Goal: Use online tool/utility: Utilize a website feature to perform a specific function

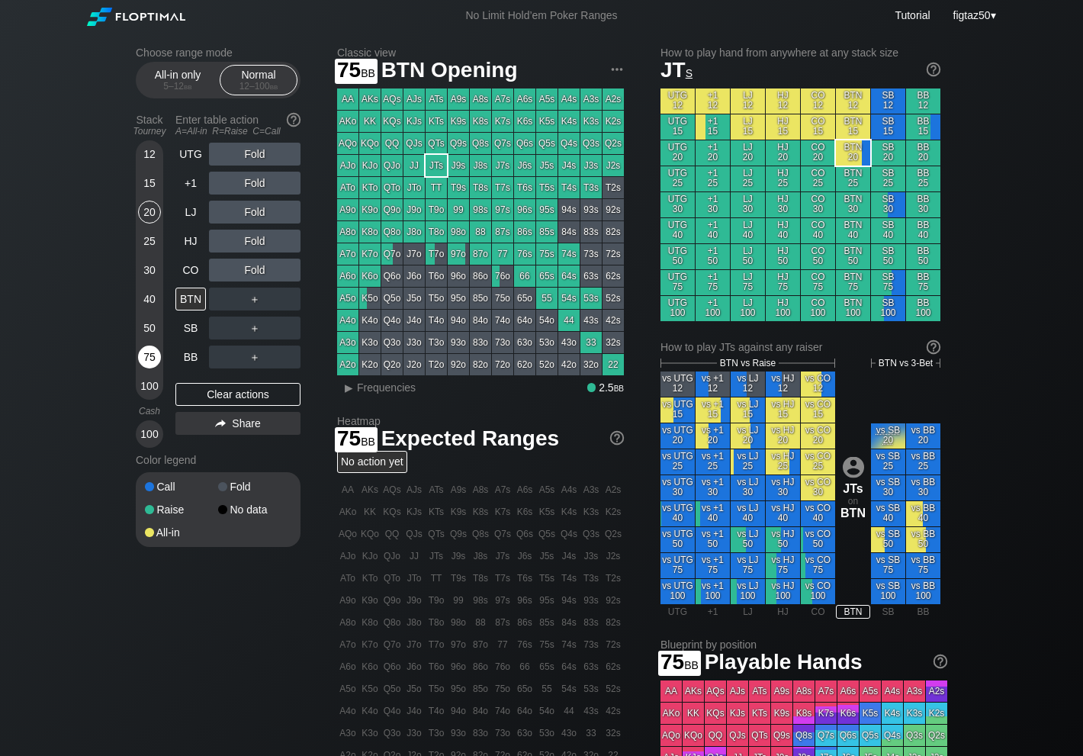
click at [152, 359] on div "75" at bounding box center [149, 356] width 23 height 23
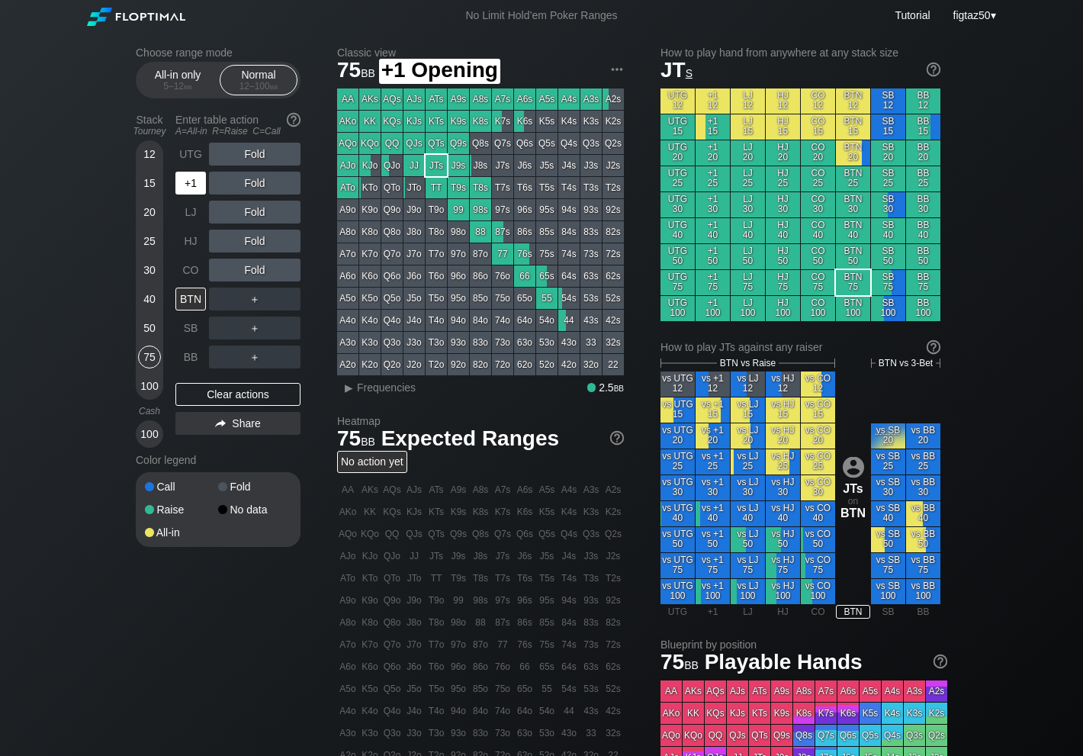
click at [195, 180] on div "+1" at bounding box center [190, 183] width 31 height 23
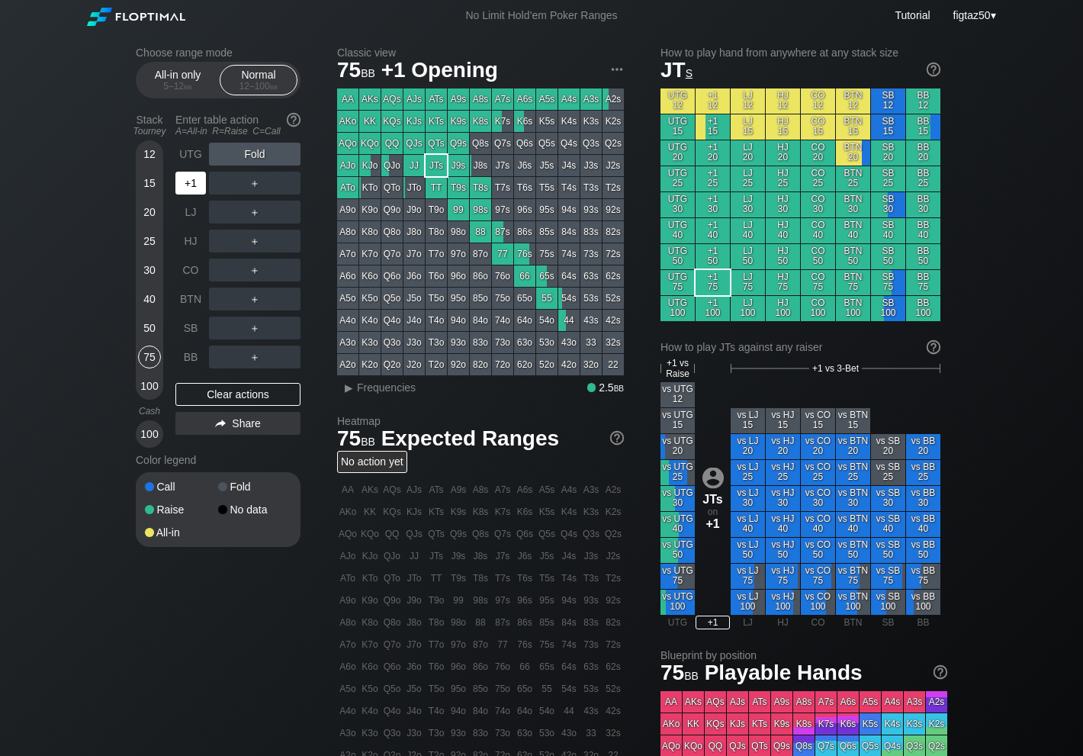
click at [195, 180] on div "+1" at bounding box center [190, 183] width 31 height 23
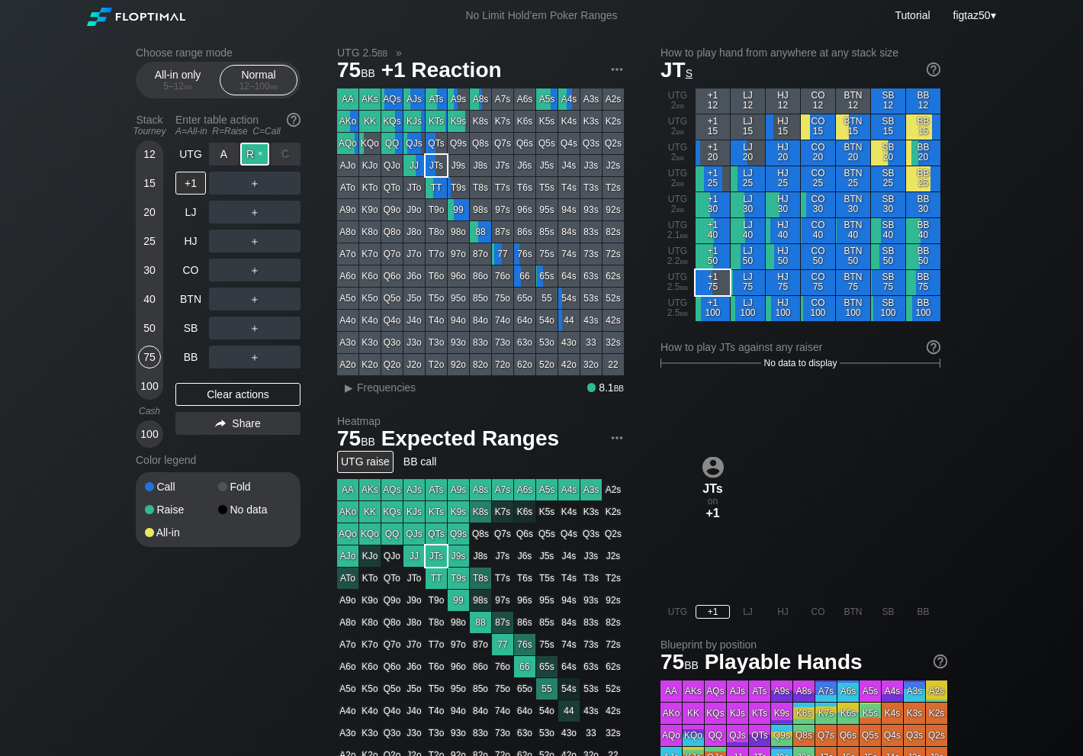
click at [252, 159] on div "R ✕" at bounding box center [255, 154] width 30 height 23
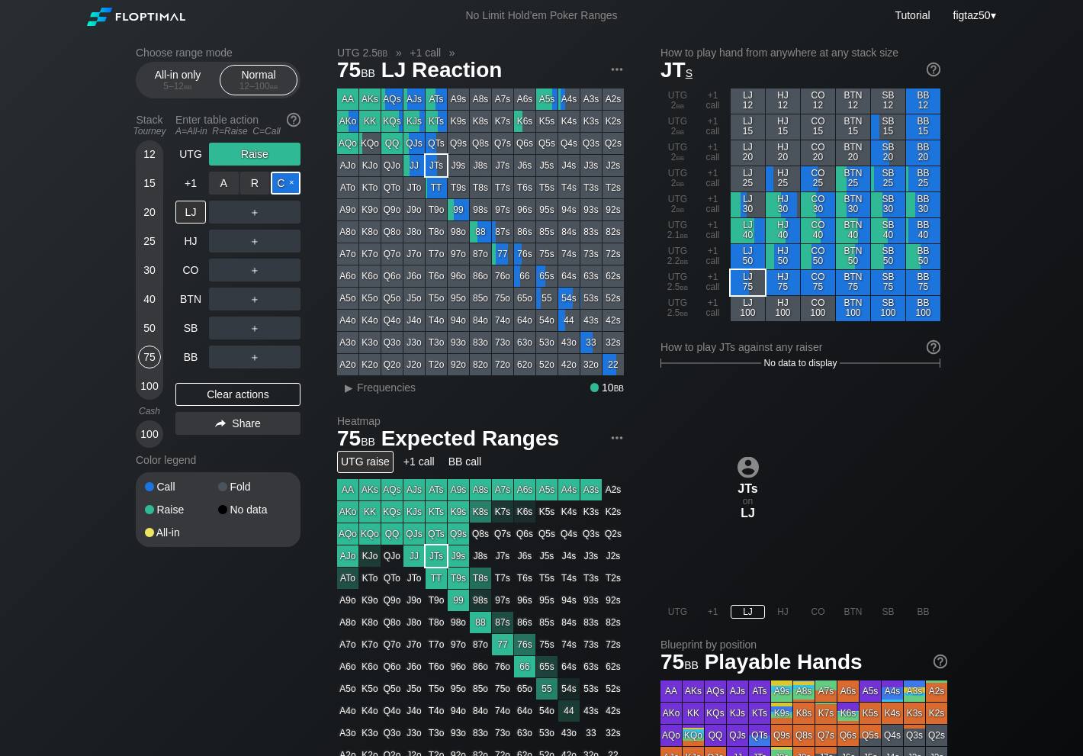
click at [286, 187] on div "C ✕" at bounding box center [286, 183] width 30 height 23
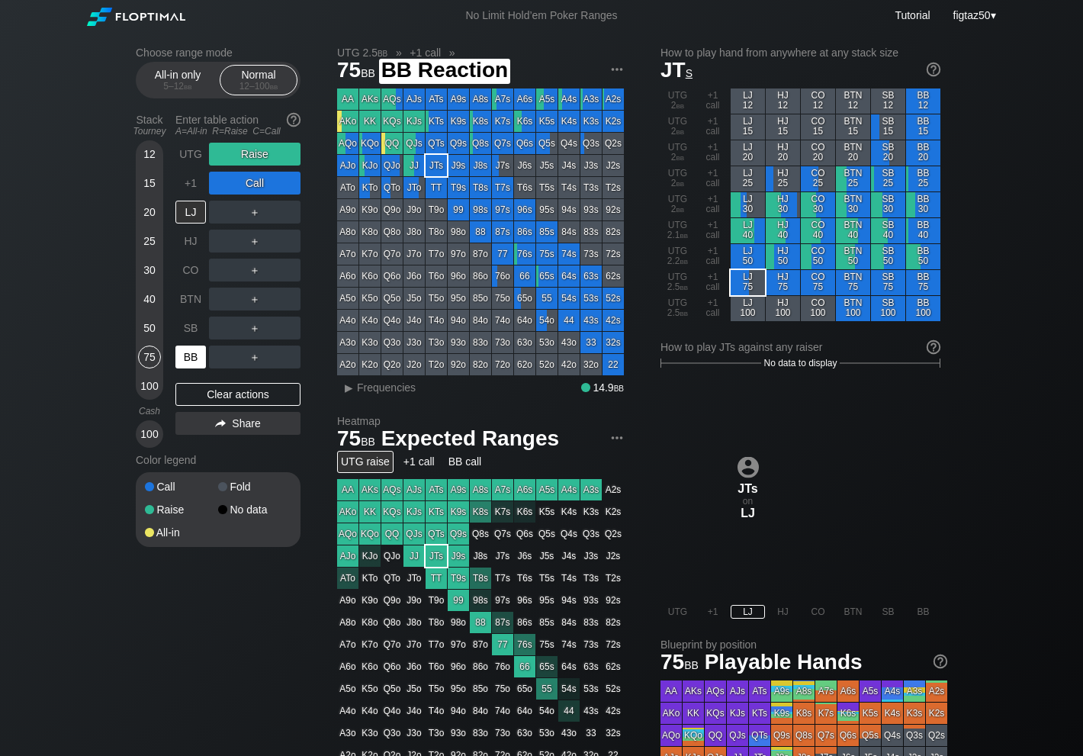
click at [196, 361] on div "BB" at bounding box center [190, 356] width 31 height 23
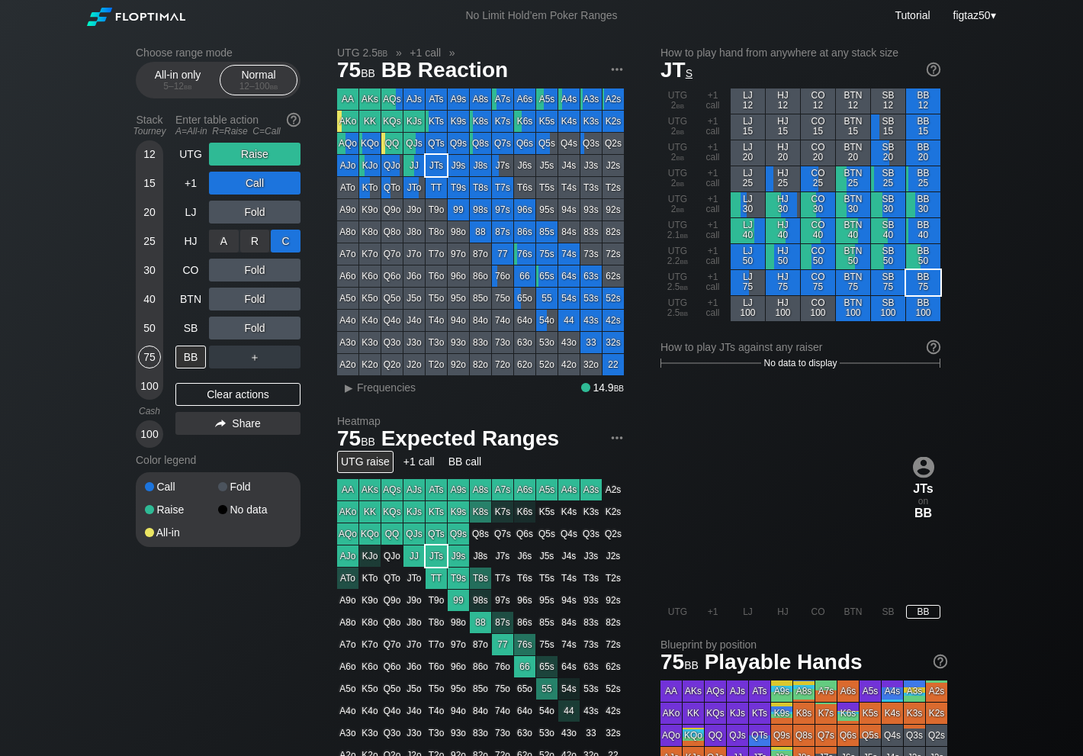
click at [290, 238] on div "C ✕" at bounding box center [286, 241] width 30 height 23
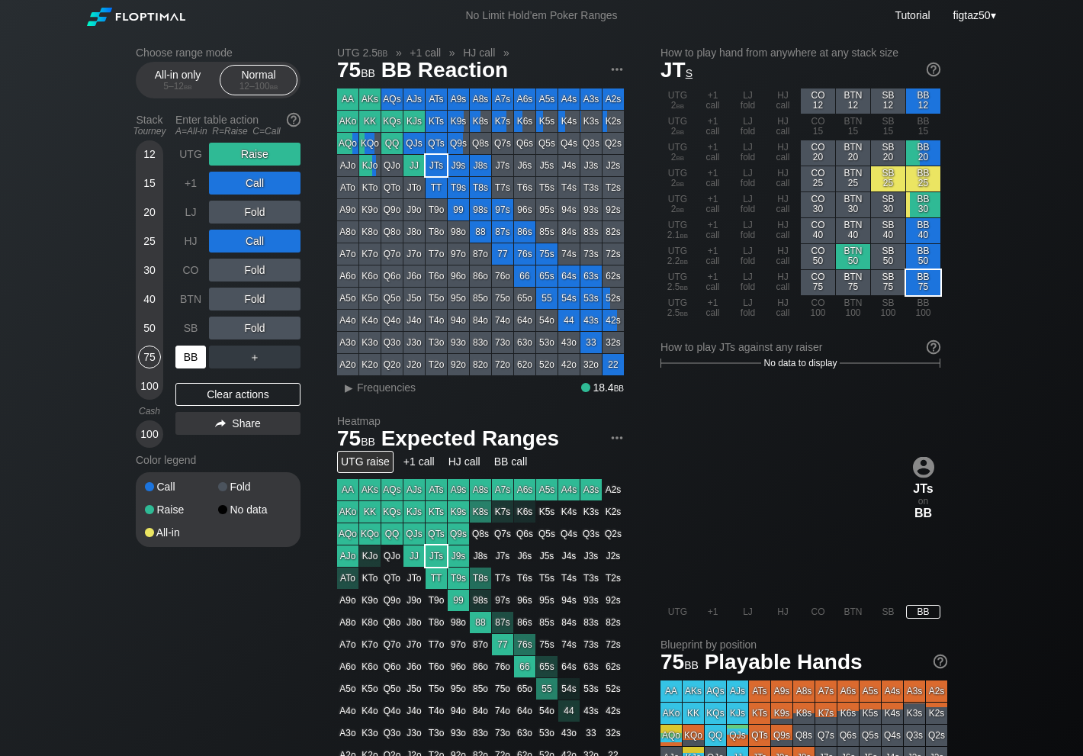
click at [185, 359] on div "BB" at bounding box center [190, 356] width 31 height 23
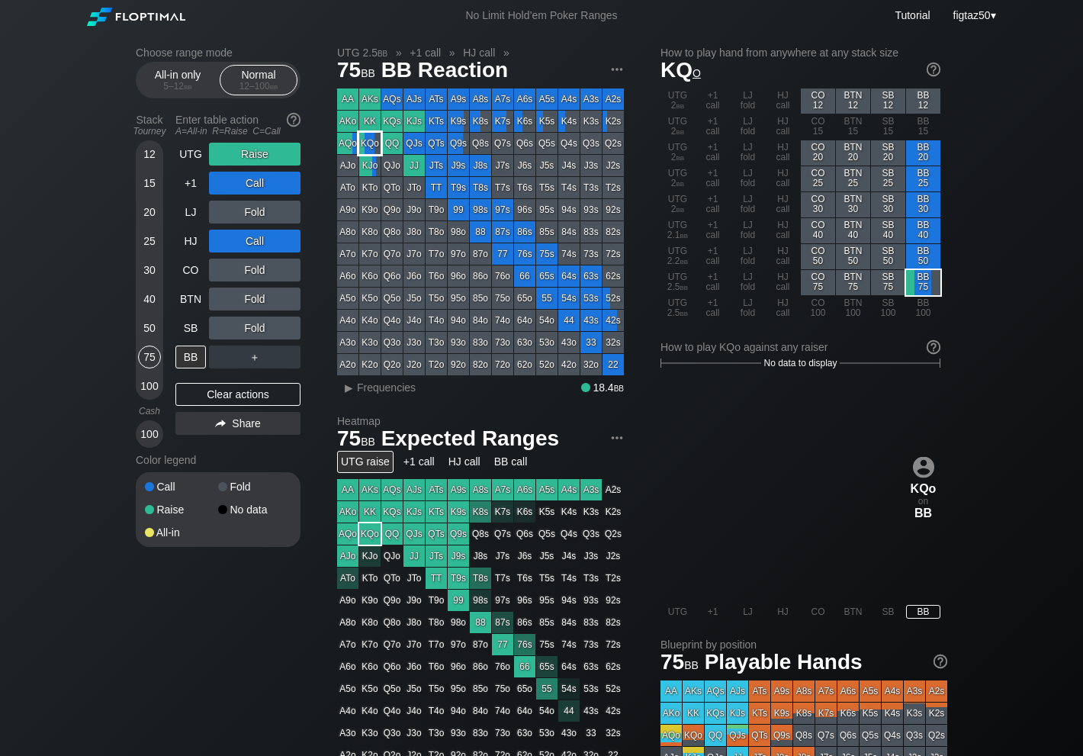
click at [376, 145] on div "KQo" at bounding box center [369, 143] width 21 height 21
click at [349, 388] on div "▸" at bounding box center [349, 387] width 20 height 18
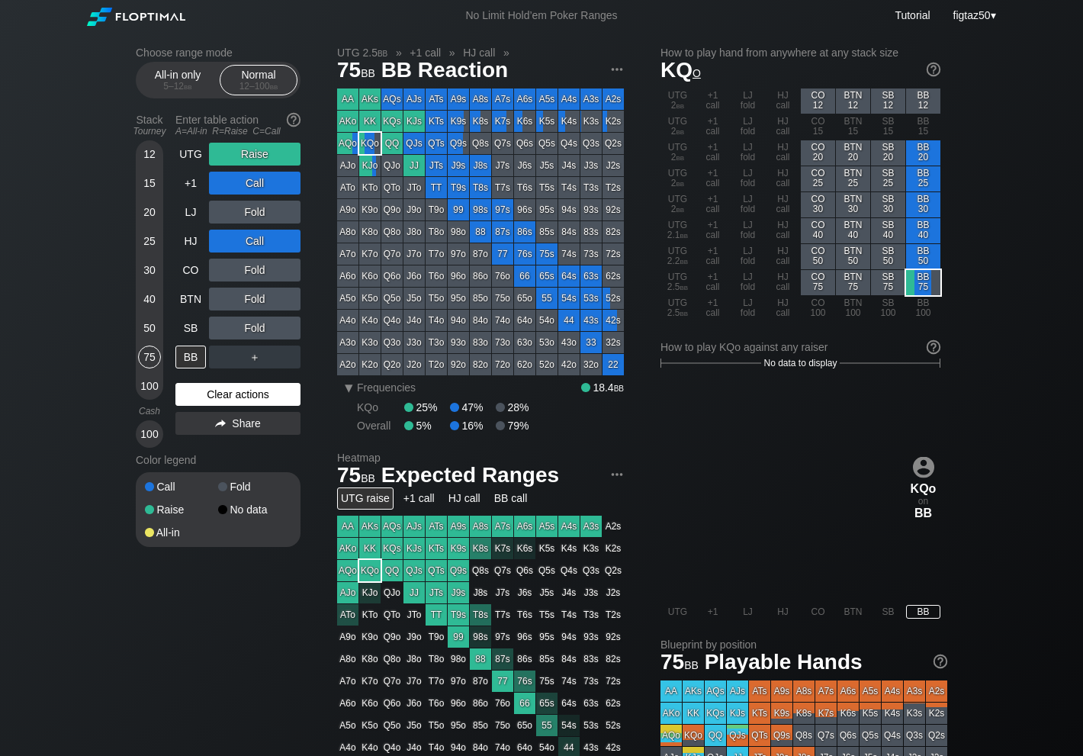
click at [265, 396] on div "Clear actions" at bounding box center [237, 394] width 125 height 23
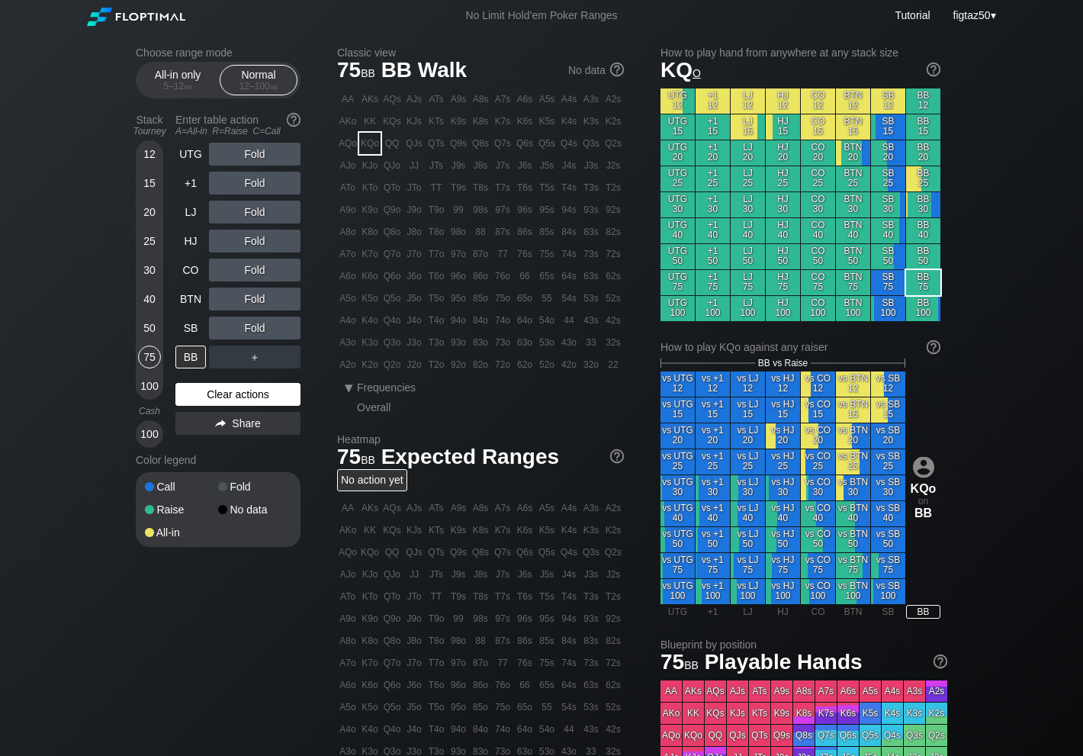
click at [265, 396] on div "Clear actions" at bounding box center [237, 394] width 125 height 23
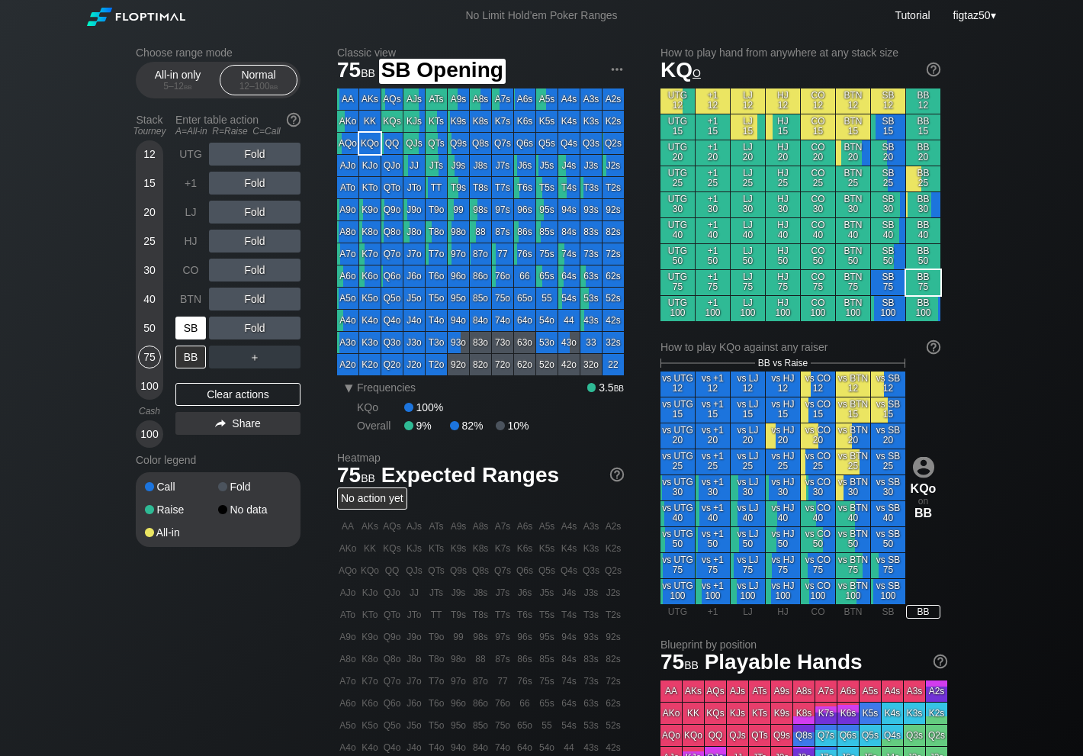
scroll to position [32, 0]
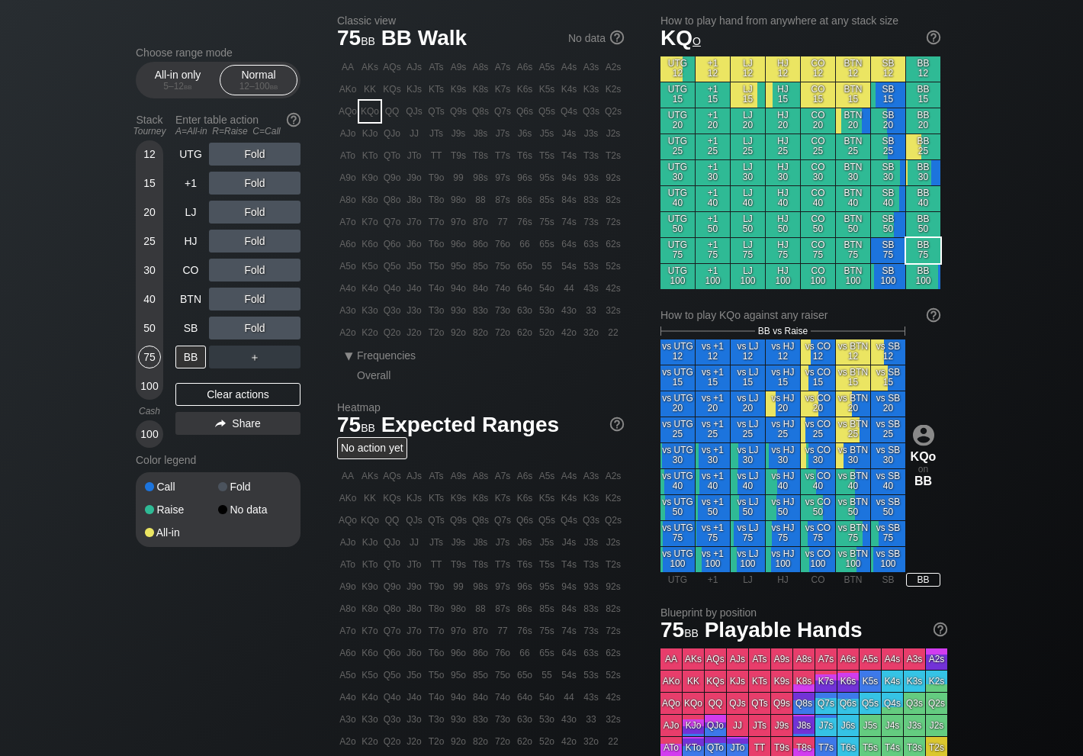
click at [169, 344] on div "Stack Tourney Enter table action A=All-in R=Raise C=Call [PHONE_NUMBER] [PHONE_…" at bounding box center [218, 278] width 165 height 340
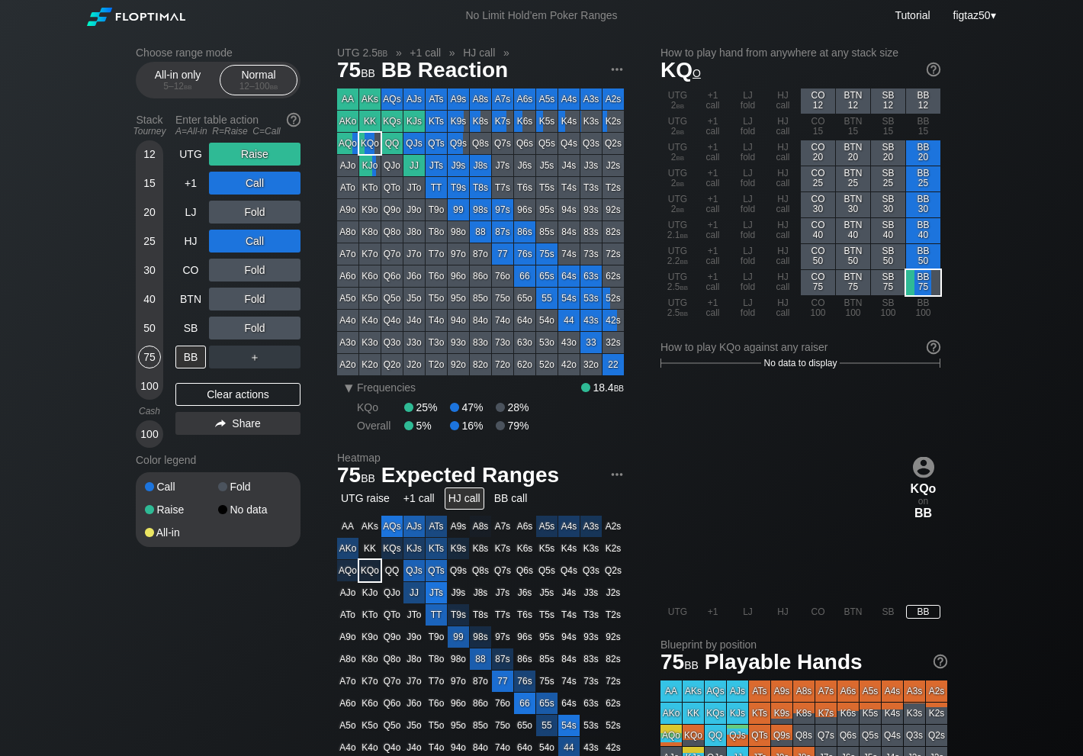
click at [169, 343] on div "Stack Tourney Enter table action A=All-in R=Raise C=Call [PHONE_NUMBER] [PHONE_…" at bounding box center [218, 278] width 165 height 340
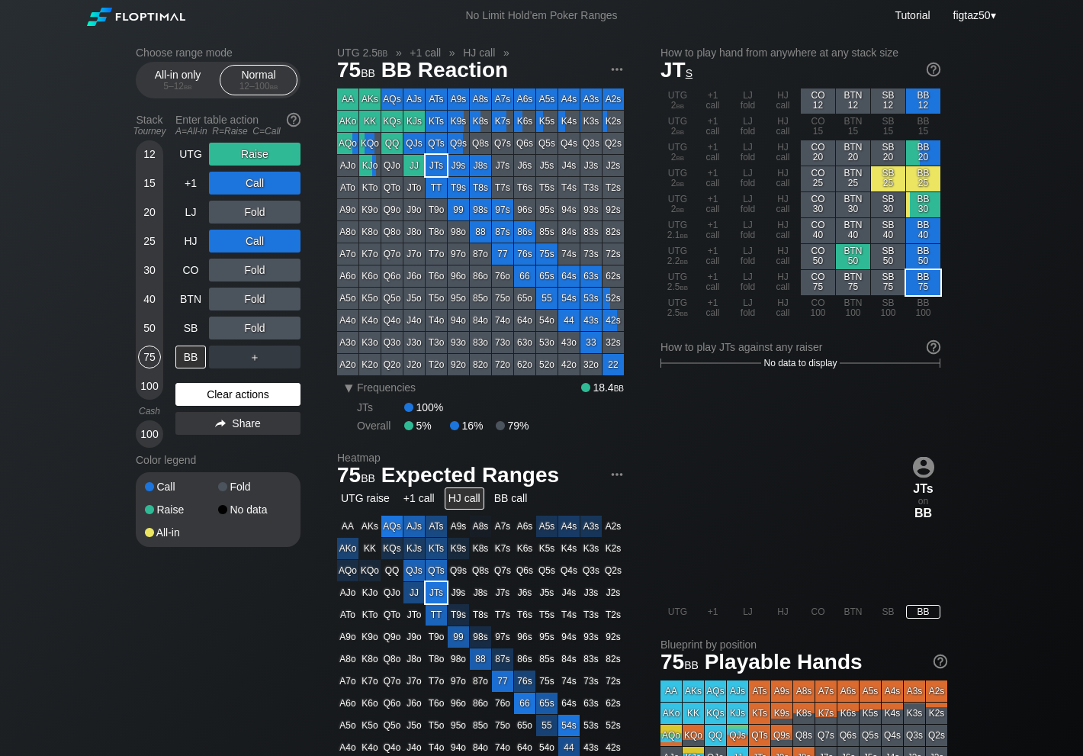
click at [272, 396] on div "Clear actions" at bounding box center [237, 394] width 125 height 23
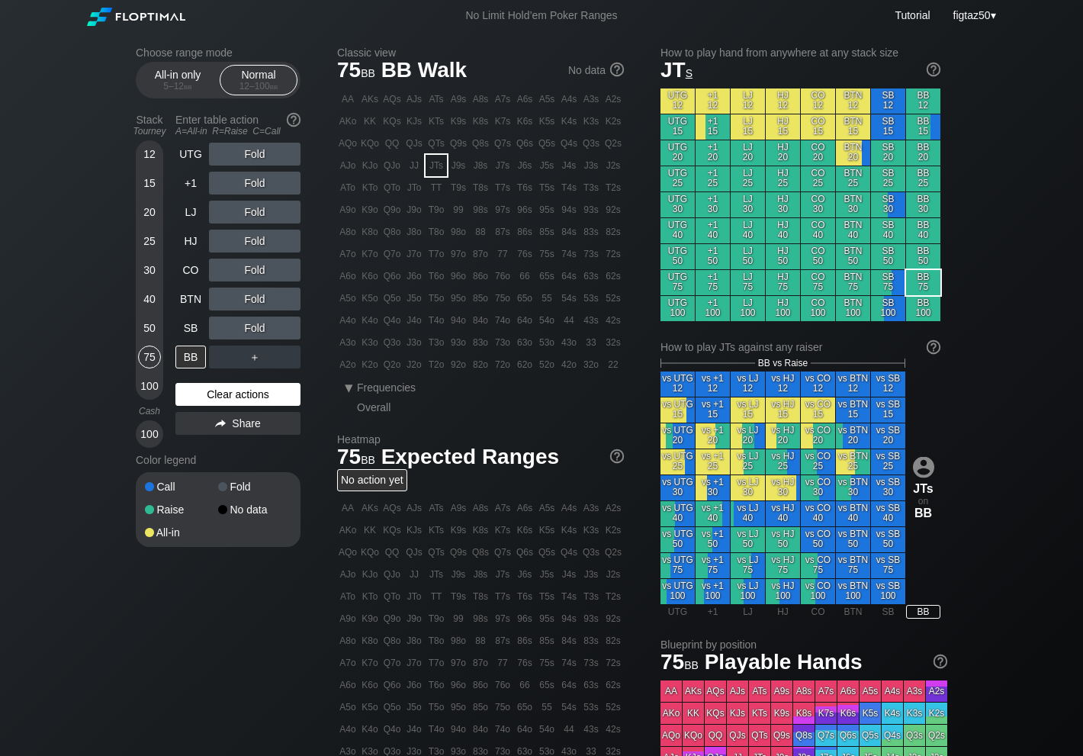
click at [272, 396] on div "Clear actions" at bounding box center [237, 394] width 125 height 23
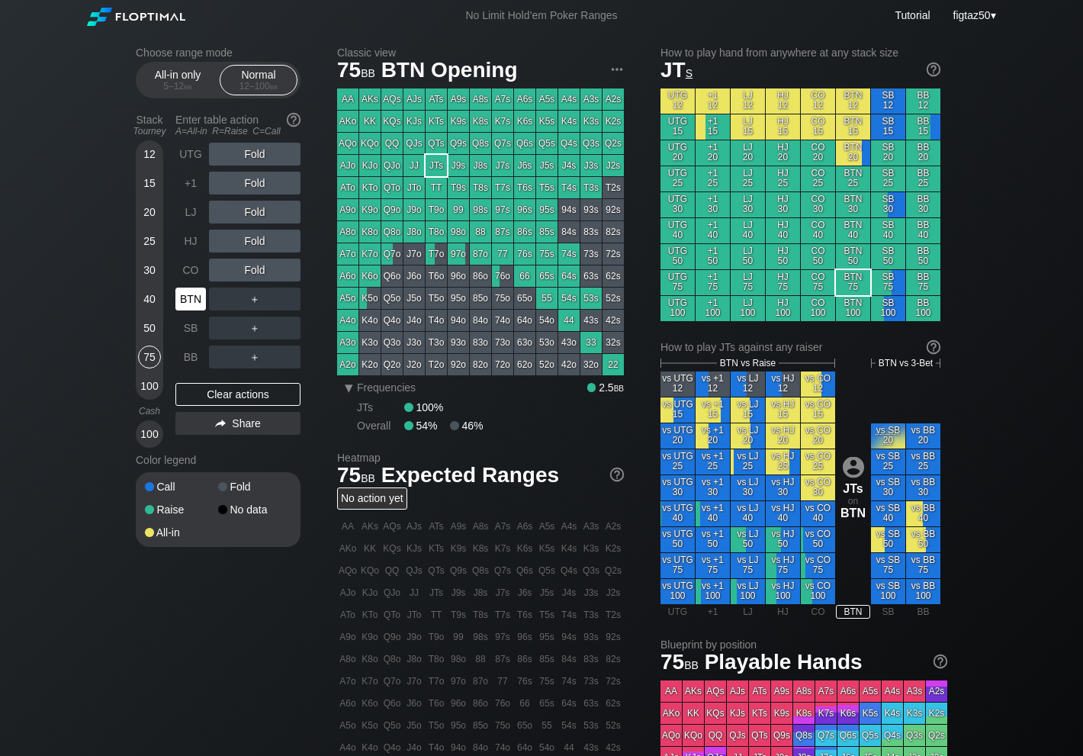
click at [201, 302] on div "BTN" at bounding box center [190, 299] width 31 height 23
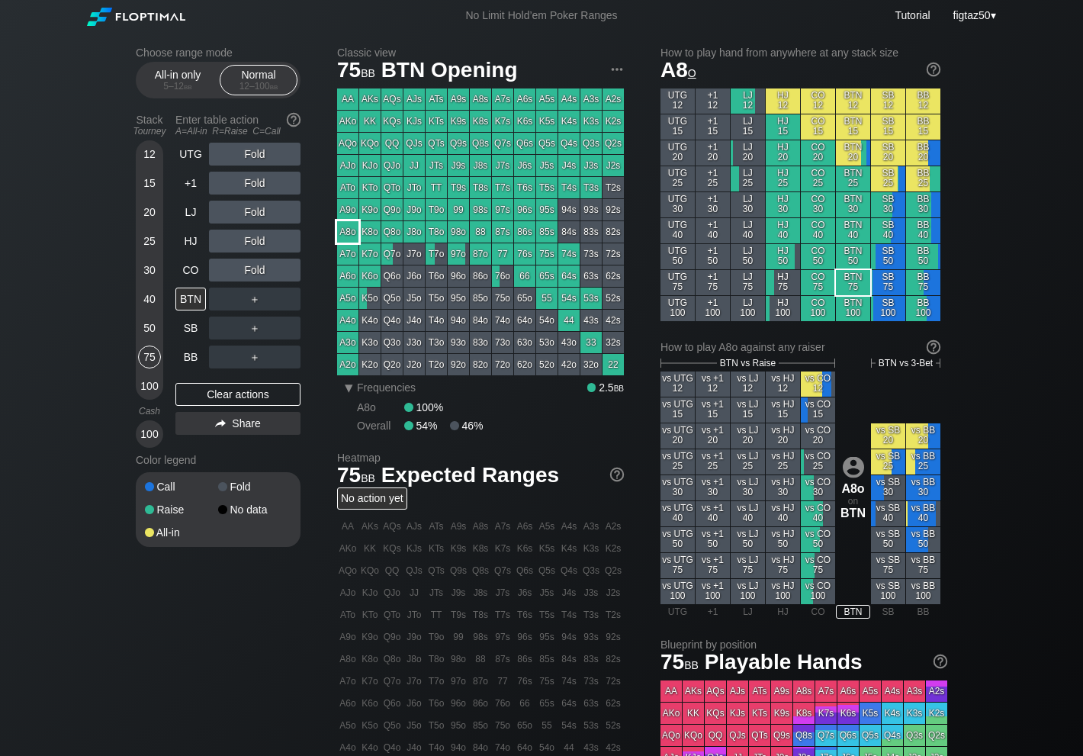
click at [346, 230] on div "A8o" at bounding box center [347, 231] width 21 height 21
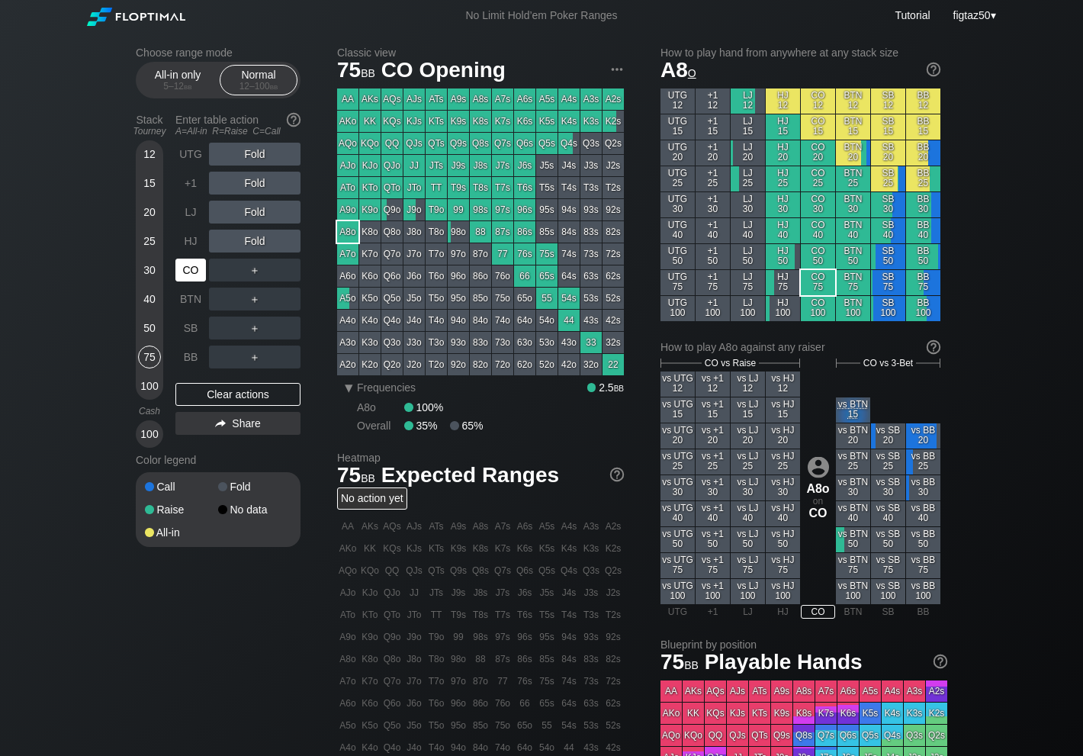
click at [196, 271] on div "CO" at bounding box center [190, 270] width 31 height 23
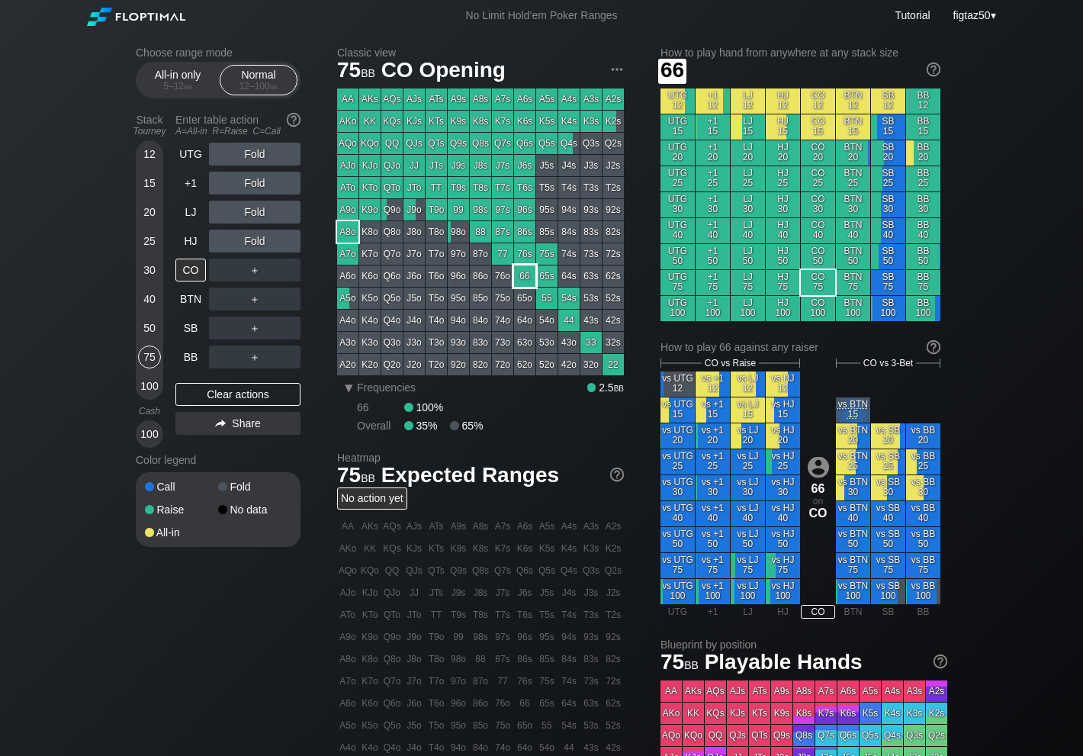
click at [527, 276] on div "66" at bounding box center [524, 275] width 21 height 21
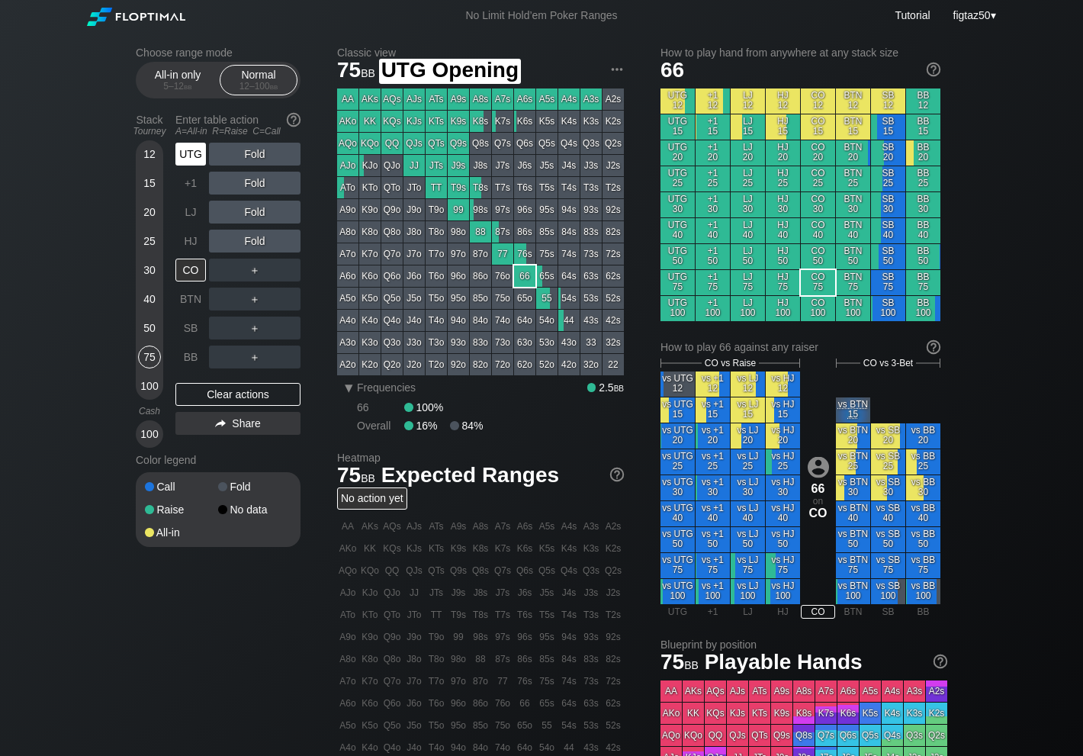
click at [186, 148] on div "UTG" at bounding box center [190, 154] width 31 height 23
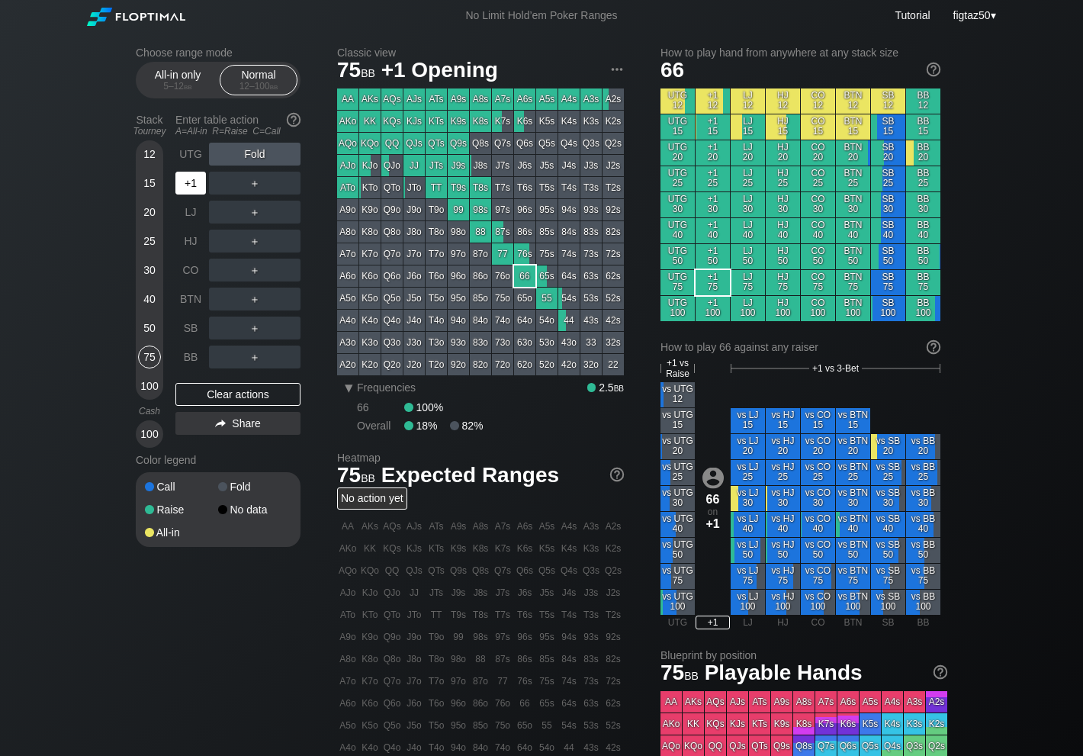
click at [187, 186] on div "+1" at bounding box center [190, 183] width 31 height 23
click at [257, 185] on div "R ✕" at bounding box center [255, 183] width 30 height 23
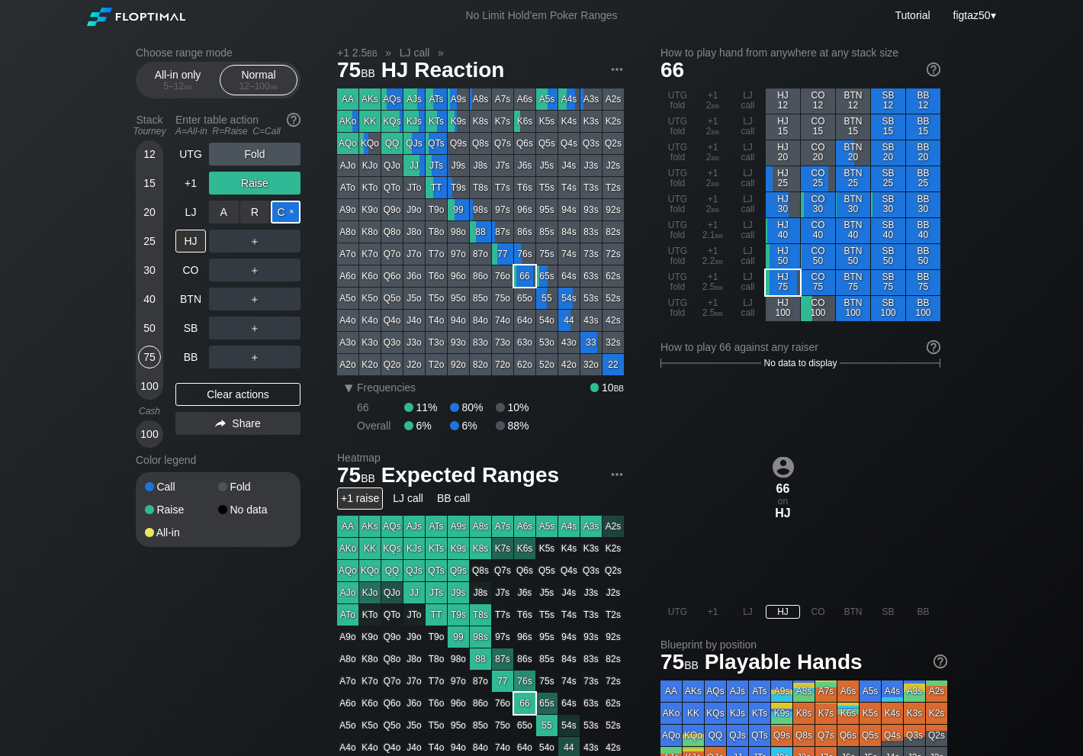
click at [292, 217] on div "C ✕" at bounding box center [286, 212] width 30 height 23
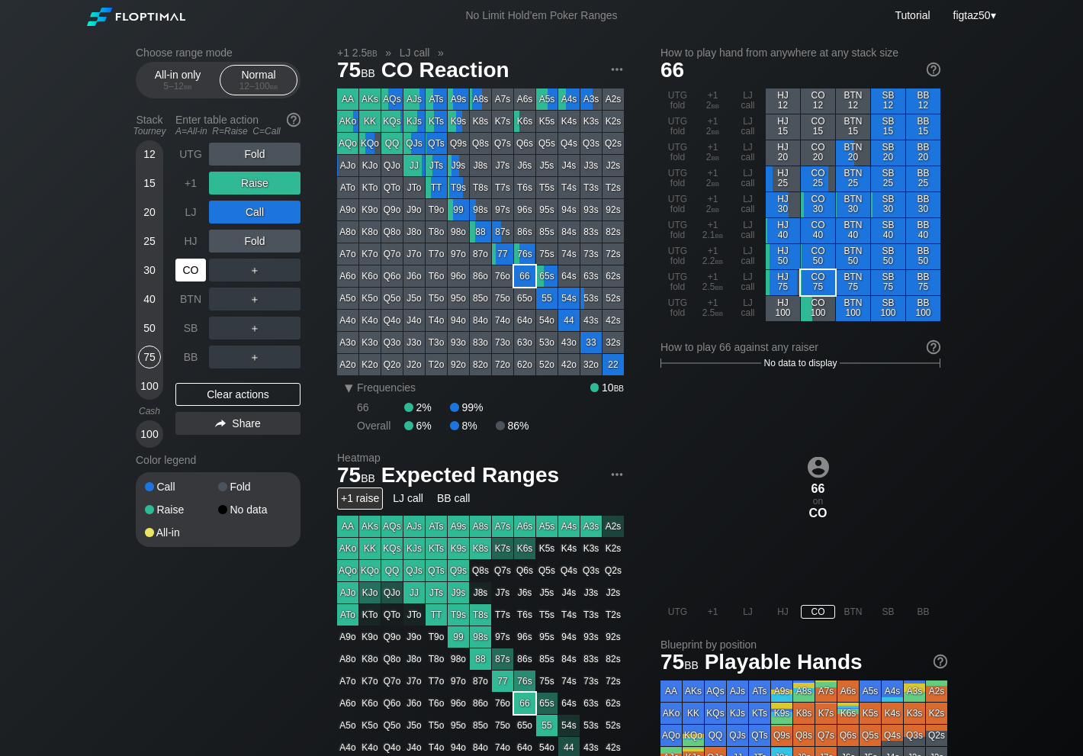
click at [190, 268] on div "CO" at bounding box center [190, 270] width 31 height 23
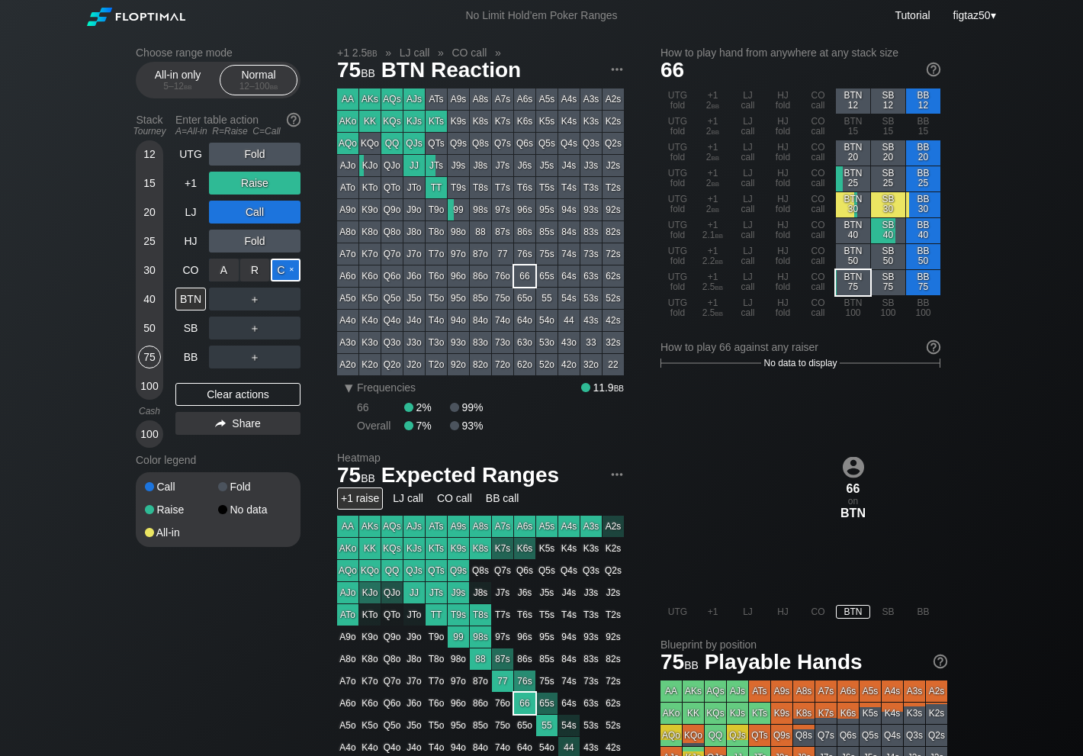
click at [281, 273] on div "C ✕" at bounding box center [286, 270] width 30 height 23
click at [275, 400] on div "Clear actions" at bounding box center [237, 394] width 125 height 23
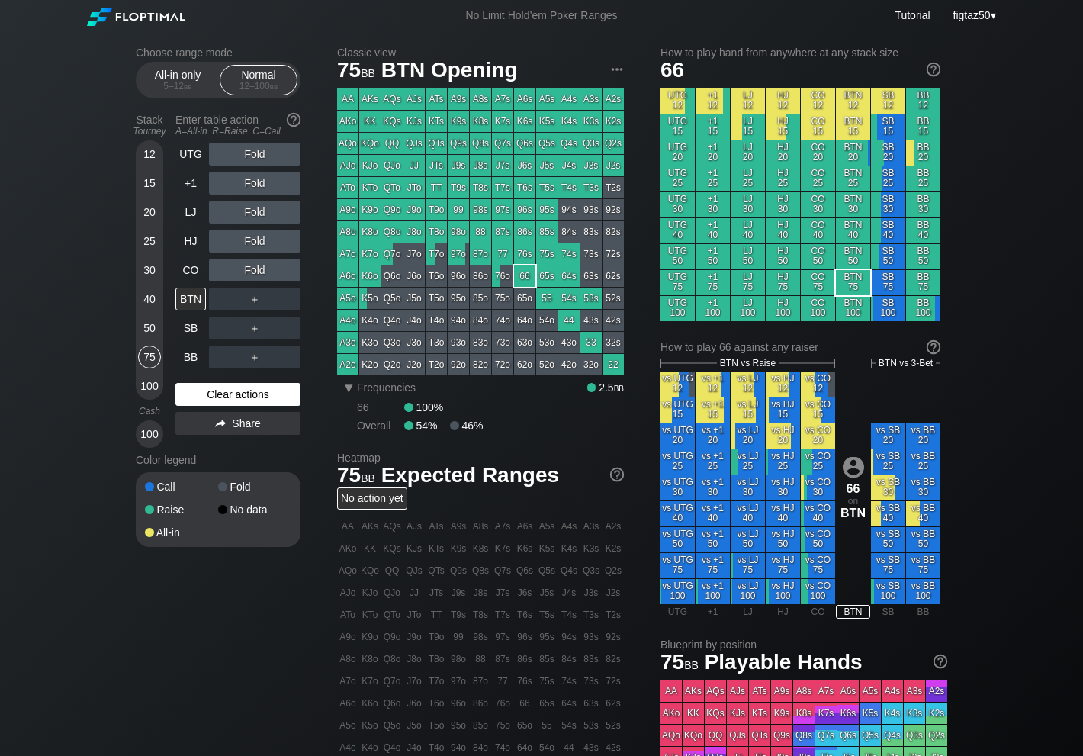
click at [275, 400] on div "Clear actions" at bounding box center [237, 394] width 125 height 23
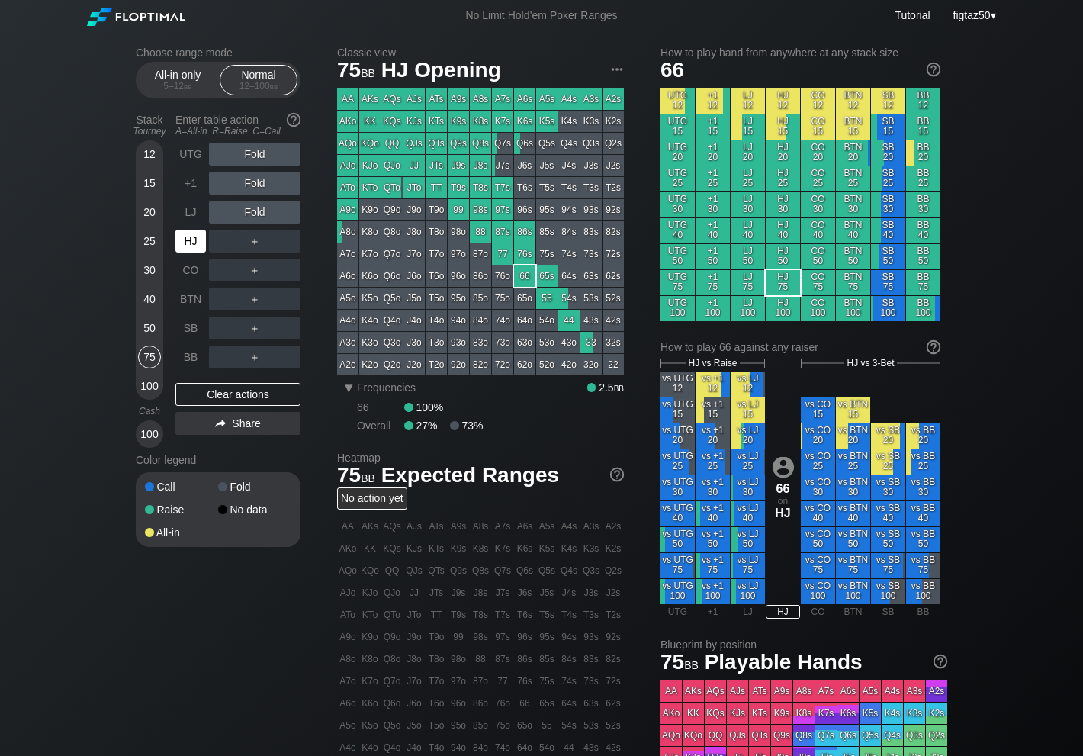
click at [196, 238] on div "HJ" at bounding box center [190, 241] width 31 height 23
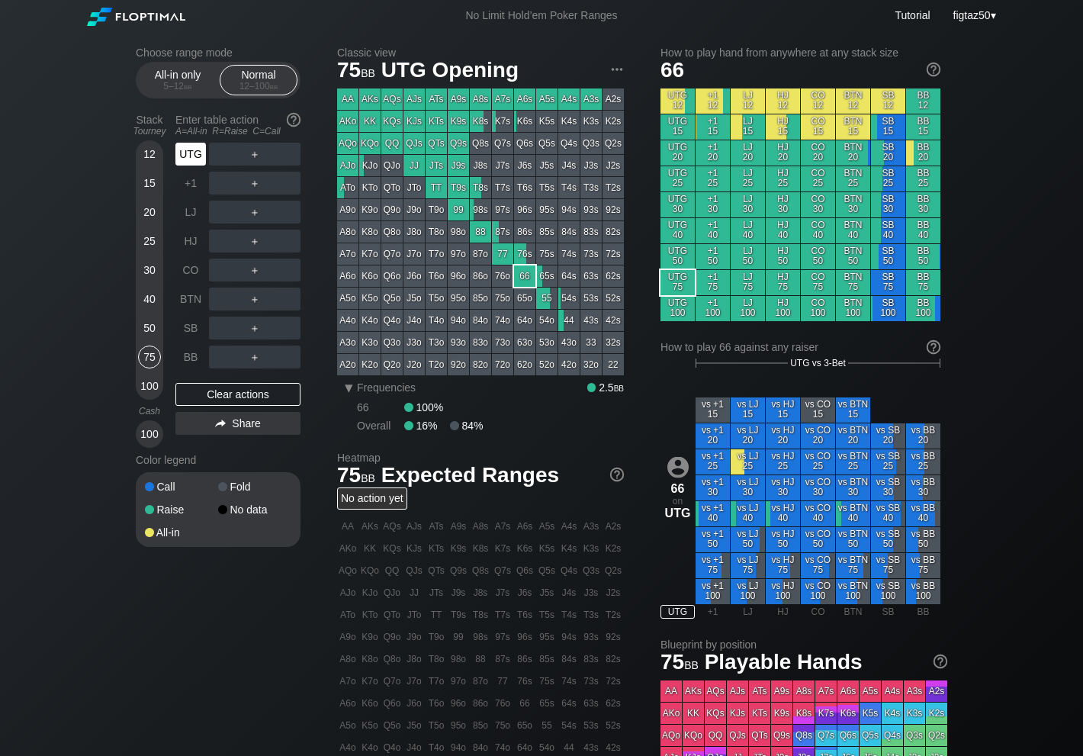
click at [196, 153] on div "UTG" at bounding box center [190, 154] width 31 height 23
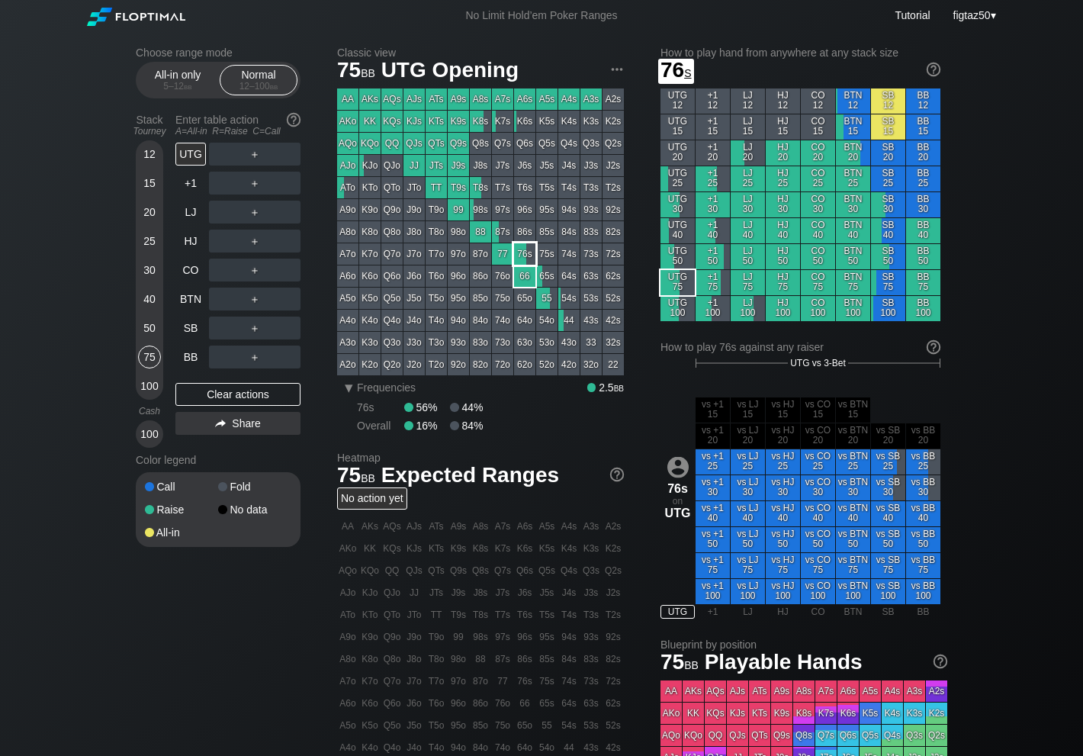
click at [525, 254] on div "76s" at bounding box center [524, 253] width 21 height 21
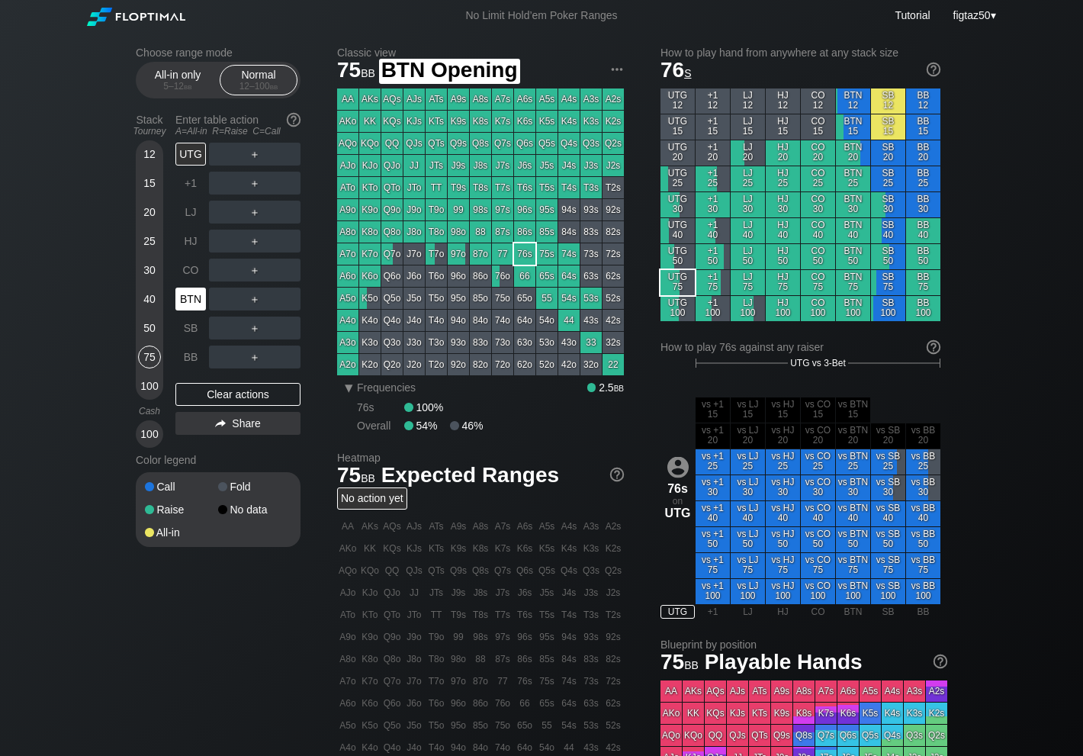
click at [201, 300] on div "BTN" at bounding box center [190, 299] width 31 height 23
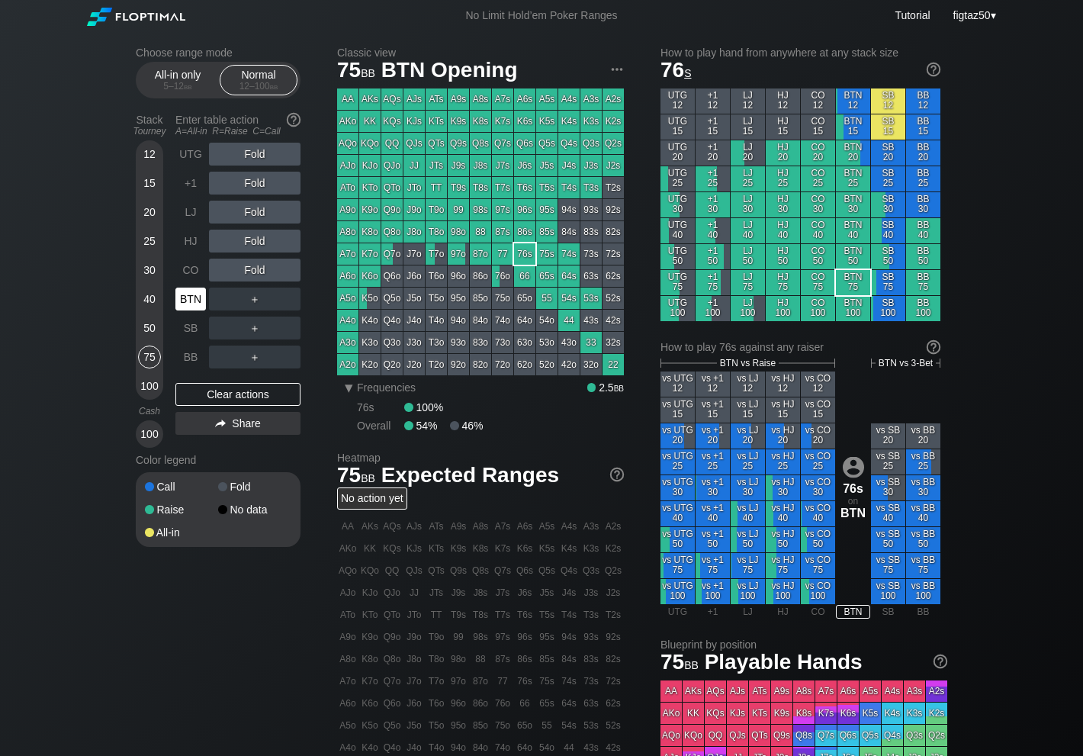
click at [201, 300] on div "BTN" at bounding box center [190, 299] width 31 height 23
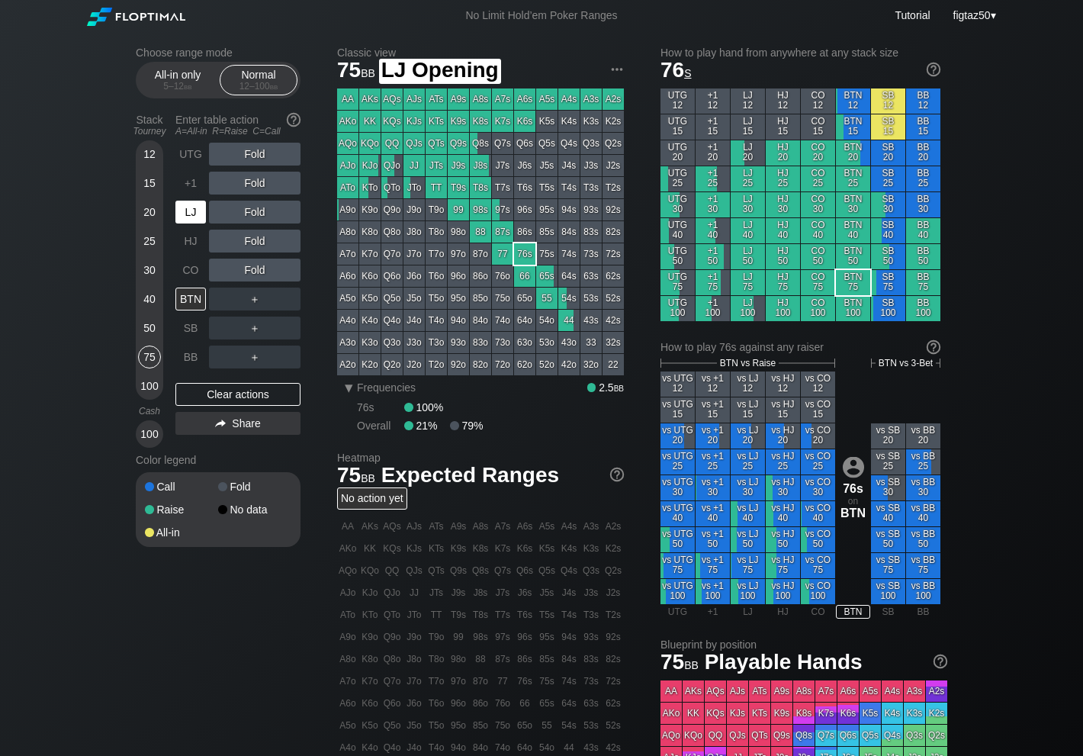
click at [190, 215] on div "LJ" at bounding box center [190, 212] width 31 height 23
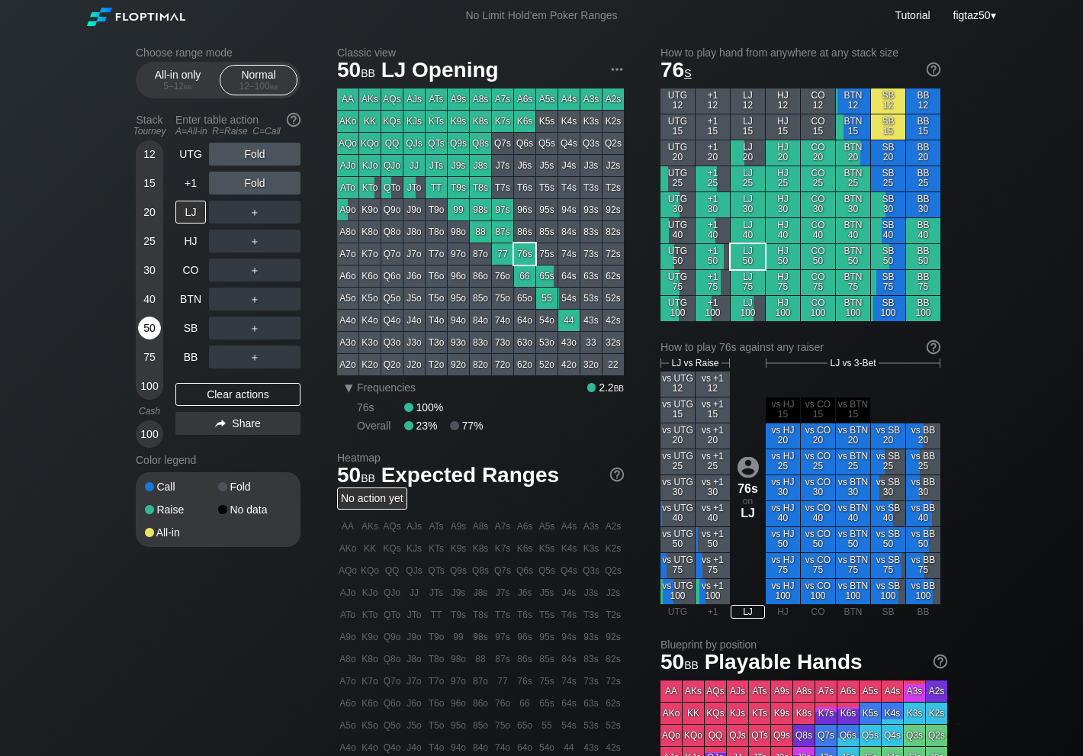
click at [146, 327] on div "50" at bounding box center [149, 327] width 23 height 23
click at [149, 329] on div "50" at bounding box center [149, 327] width 23 height 23
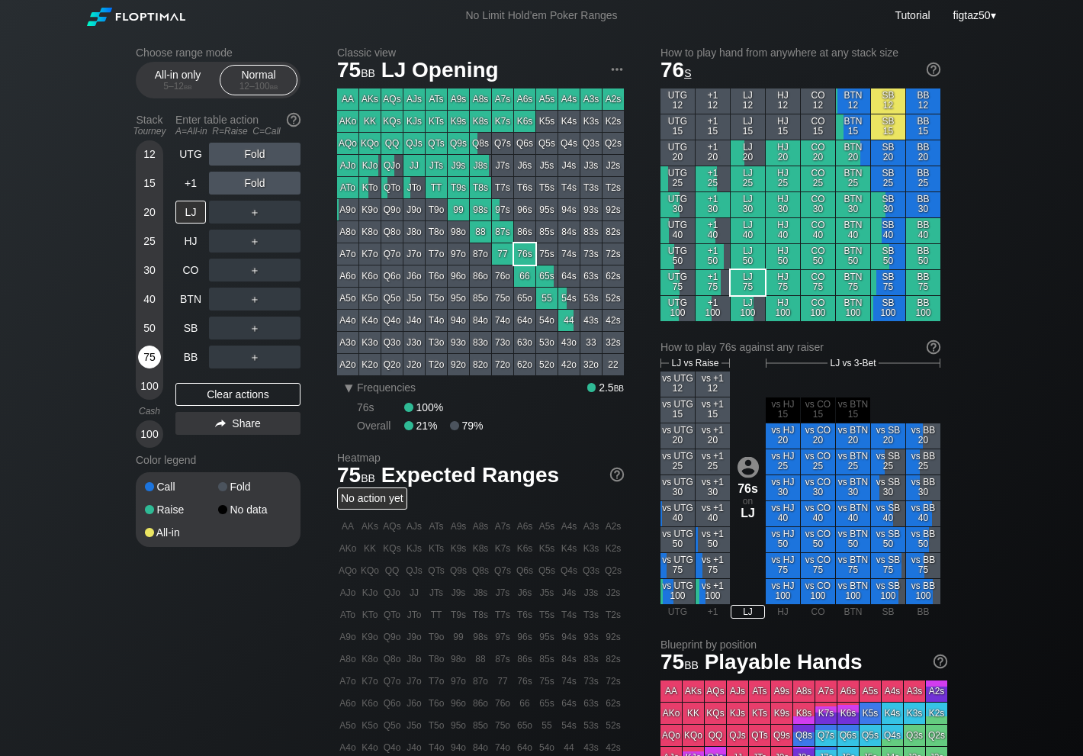
click at [151, 358] on div "75" at bounding box center [149, 356] width 23 height 23
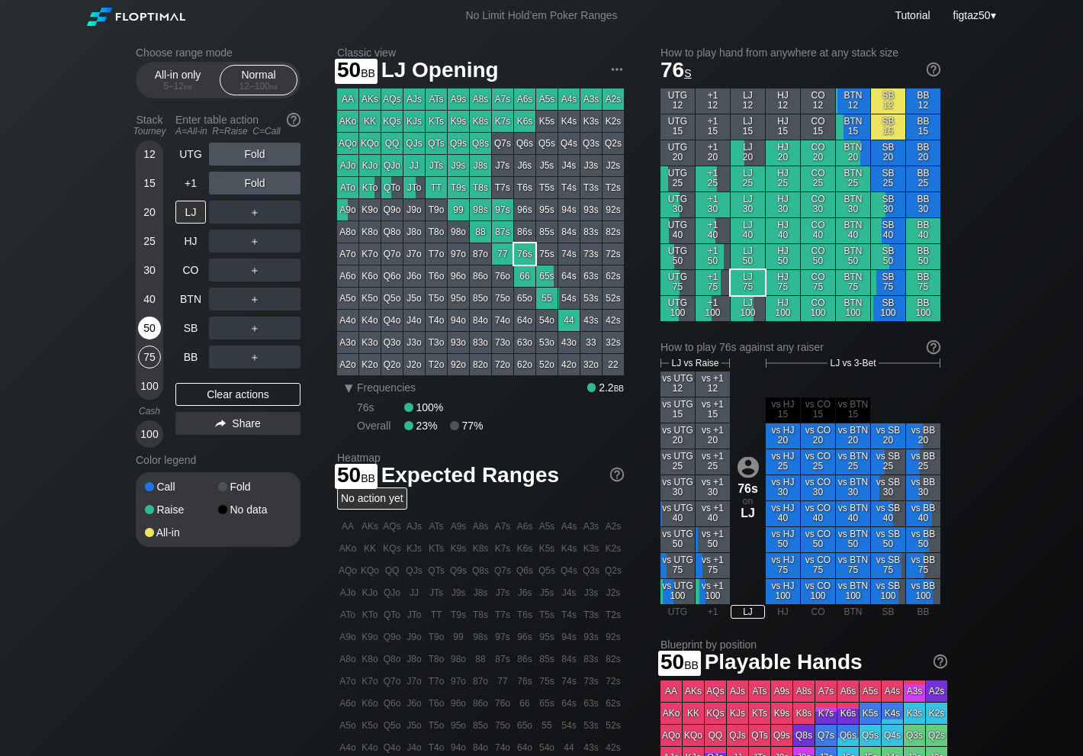
click at [150, 335] on div "50" at bounding box center [149, 327] width 23 height 23
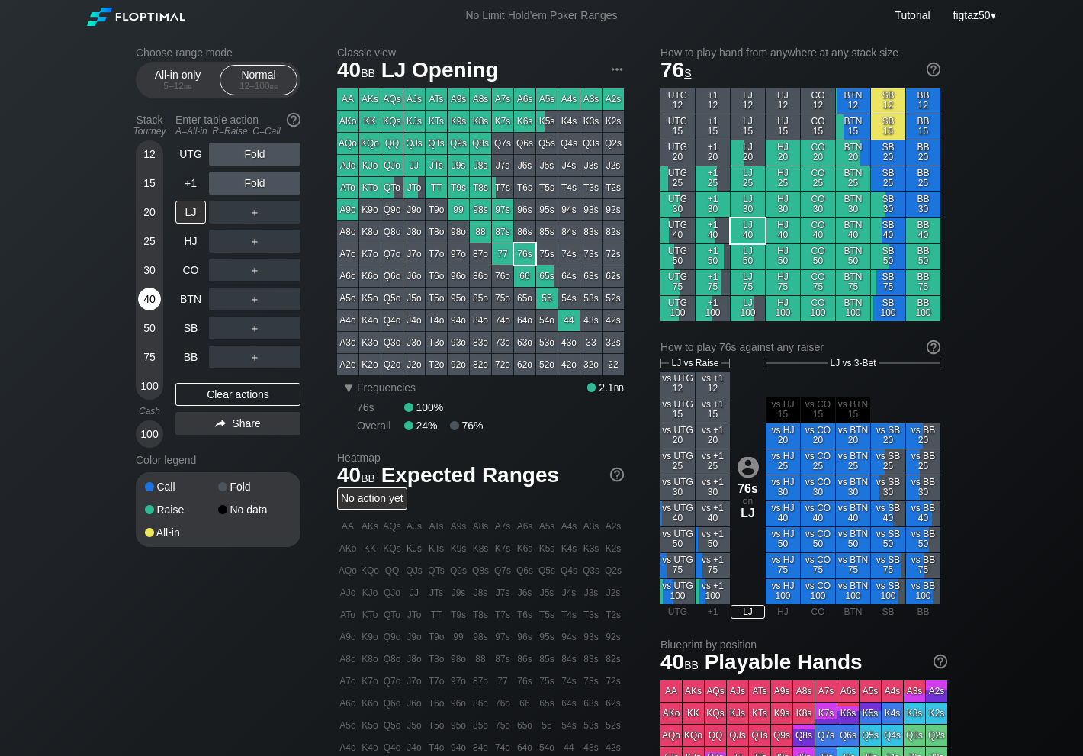
click at [150, 300] on div "40" at bounding box center [149, 299] width 23 height 23
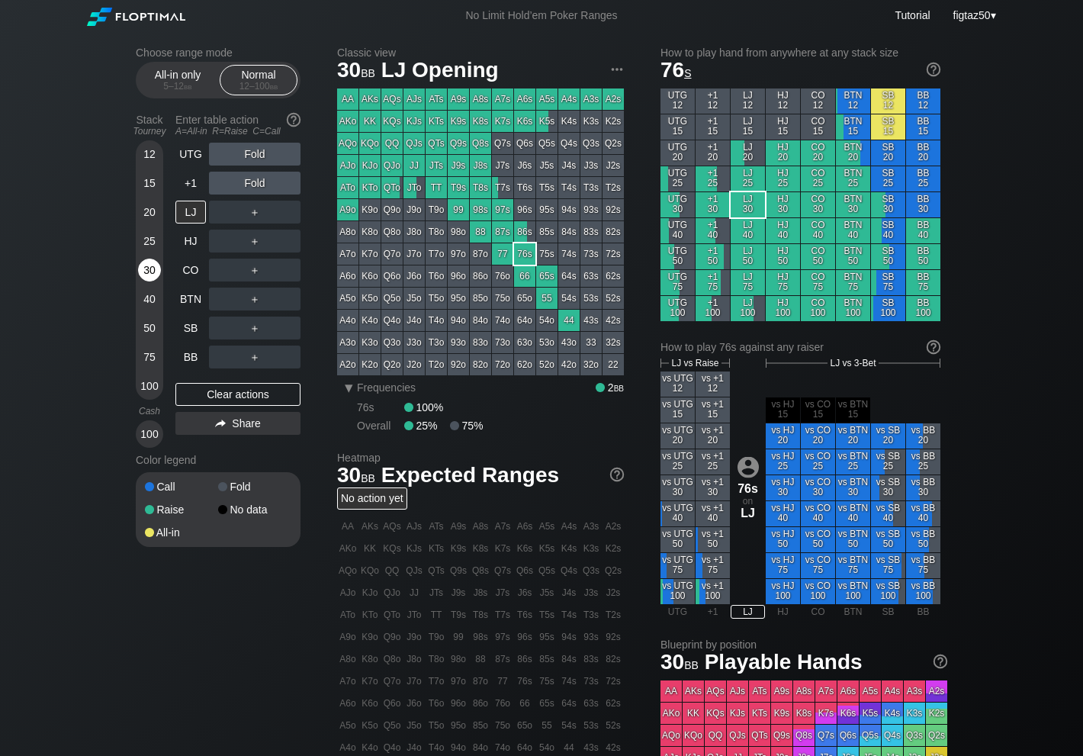
click at [148, 271] on div "30" at bounding box center [149, 270] width 23 height 23
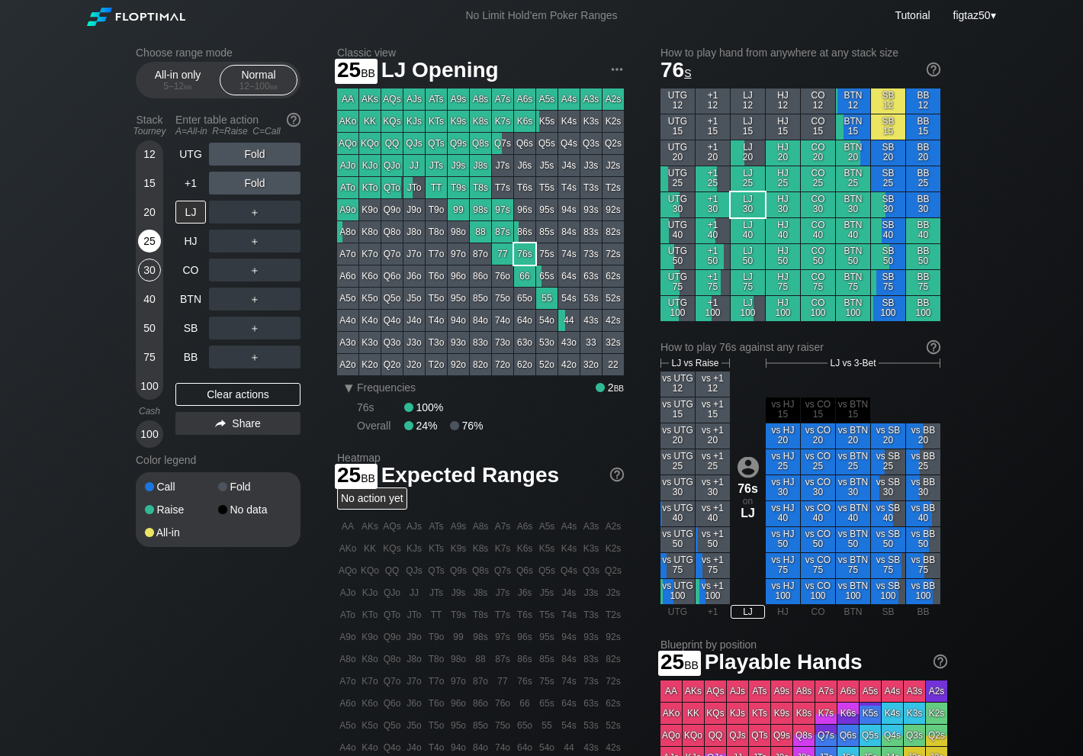
click at [146, 242] on div "25" at bounding box center [149, 241] width 23 height 23
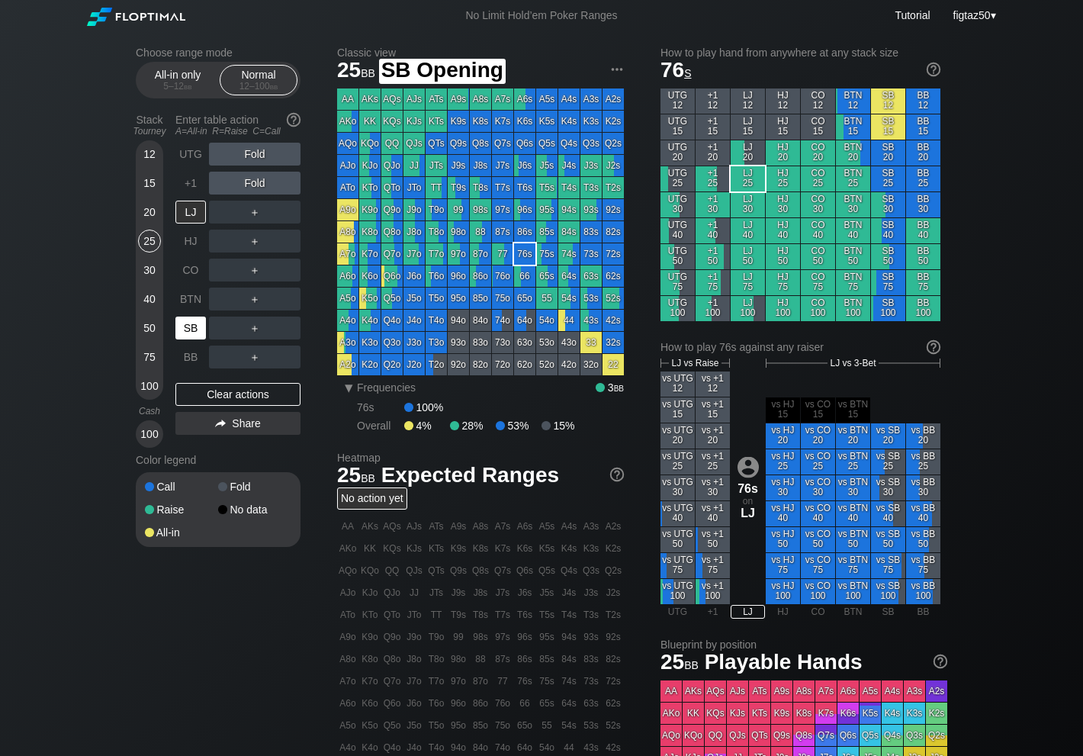
click at [192, 332] on div "SB" at bounding box center [190, 327] width 31 height 23
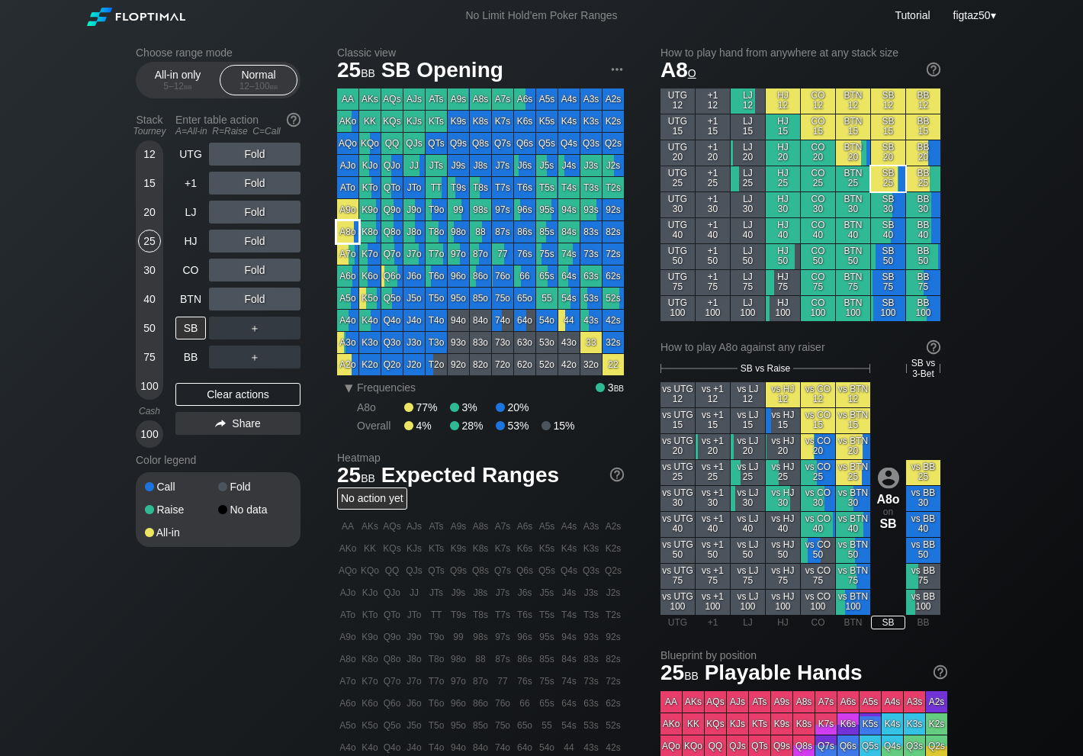
click at [349, 230] on div "A8o" at bounding box center [347, 231] width 21 height 21
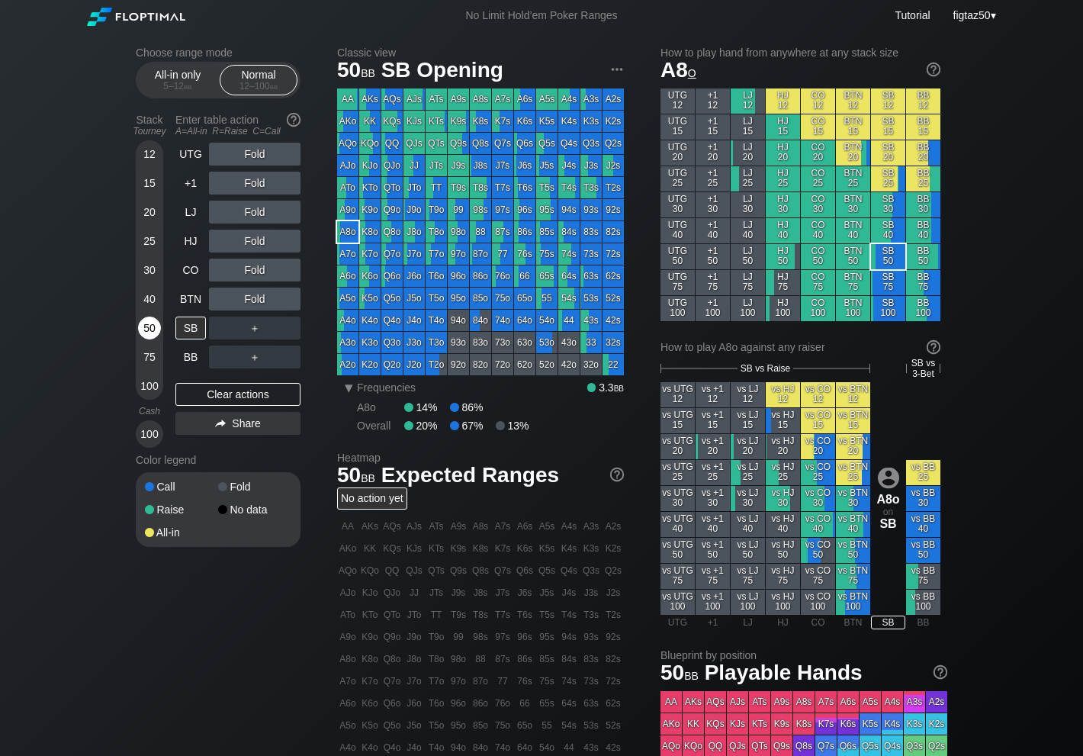
click at [153, 330] on div "50" at bounding box center [149, 327] width 23 height 23
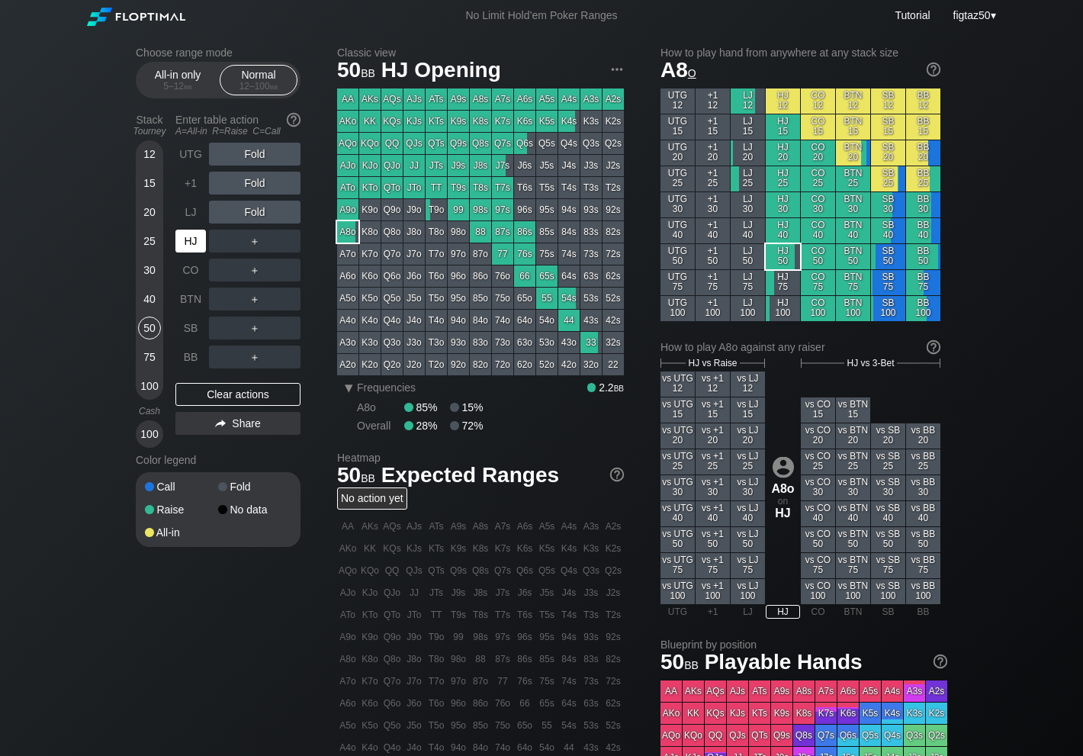
click at [191, 236] on div "HJ" at bounding box center [190, 241] width 31 height 23
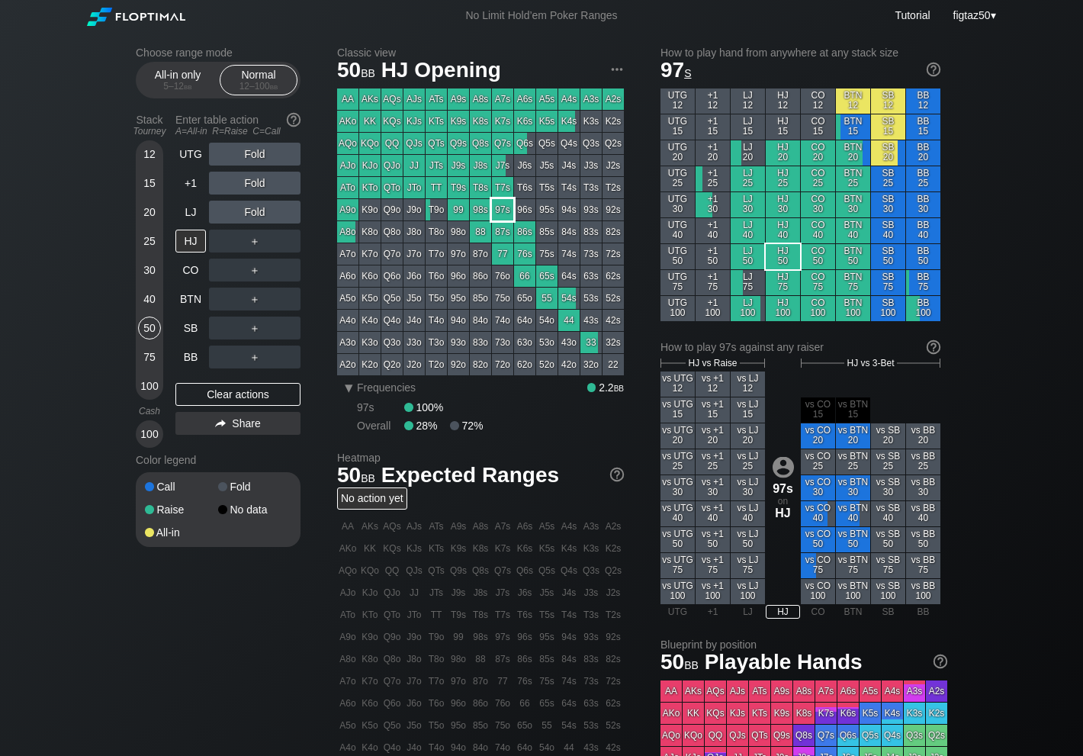
click at [500, 209] on div "97s" at bounding box center [502, 209] width 21 height 21
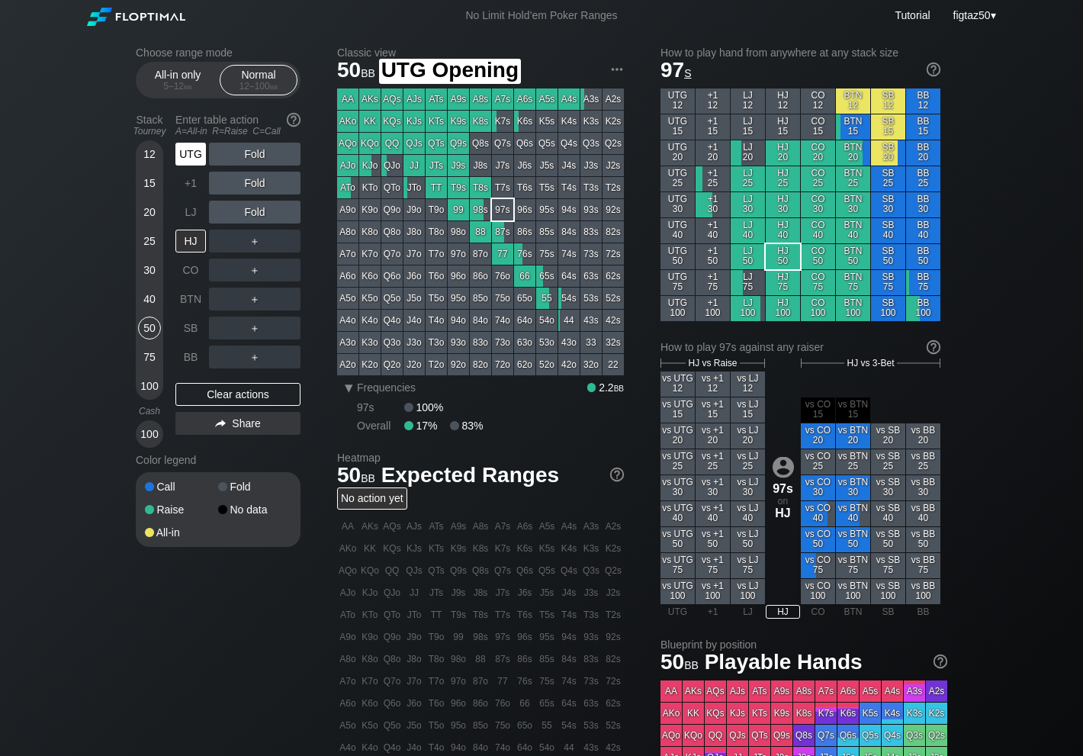
click at [198, 158] on div "UTG" at bounding box center [190, 154] width 31 height 23
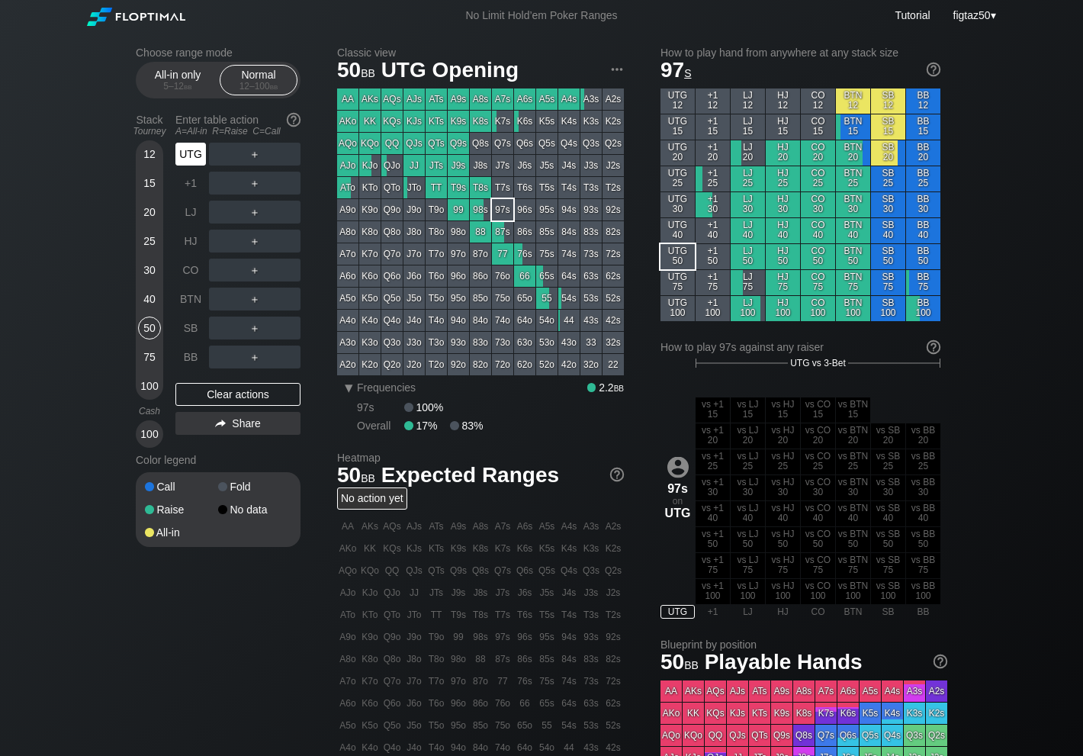
click at [198, 158] on div "UTG" at bounding box center [190, 154] width 31 height 23
click at [187, 156] on div "UTG" at bounding box center [190, 154] width 31 height 23
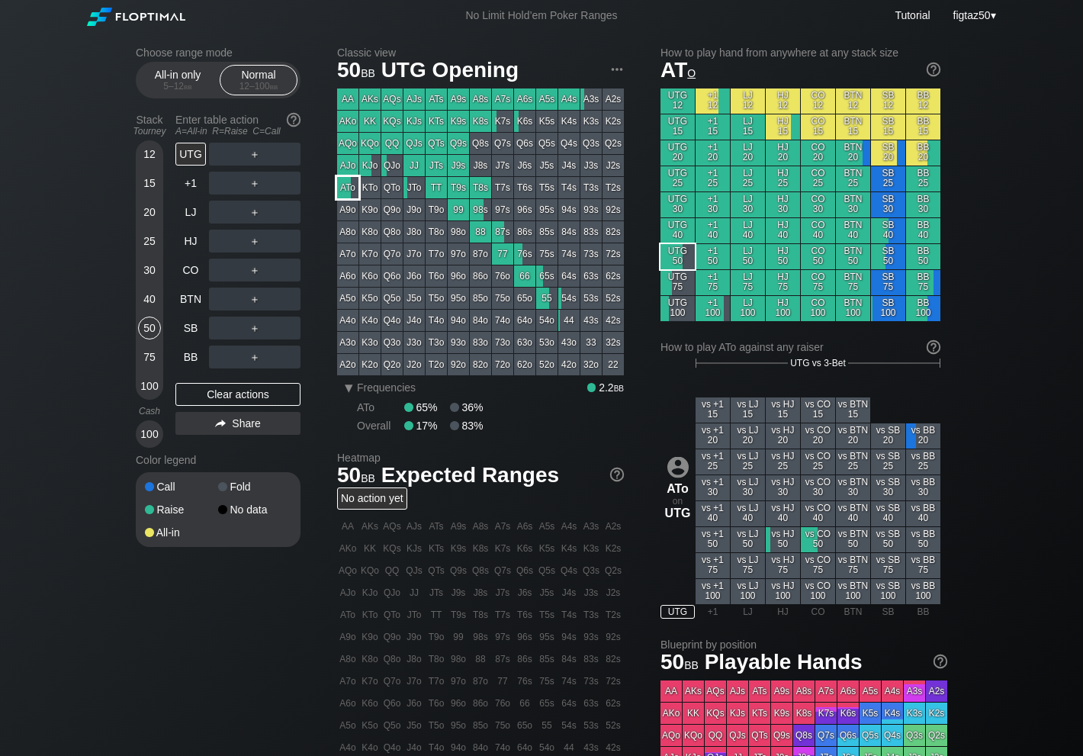
click at [349, 188] on div "ATo" at bounding box center [347, 187] width 21 height 21
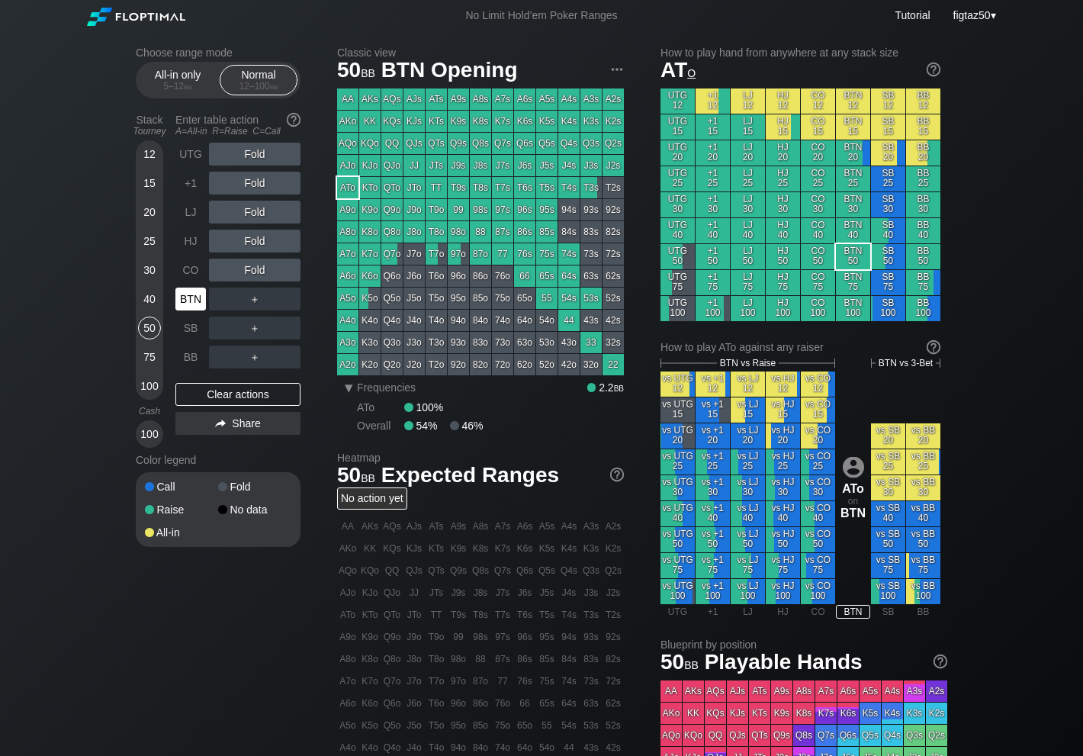
click at [191, 299] on div "BTN" at bounding box center [190, 299] width 31 height 23
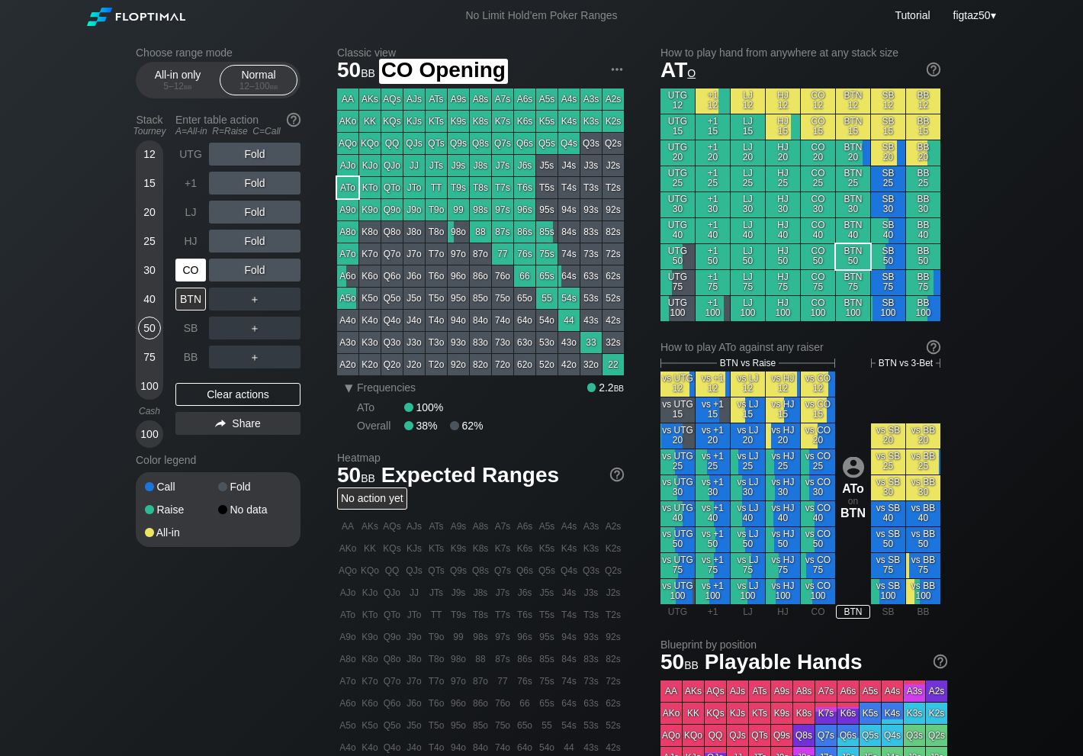
click at [191, 271] on div "CO" at bounding box center [190, 270] width 31 height 23
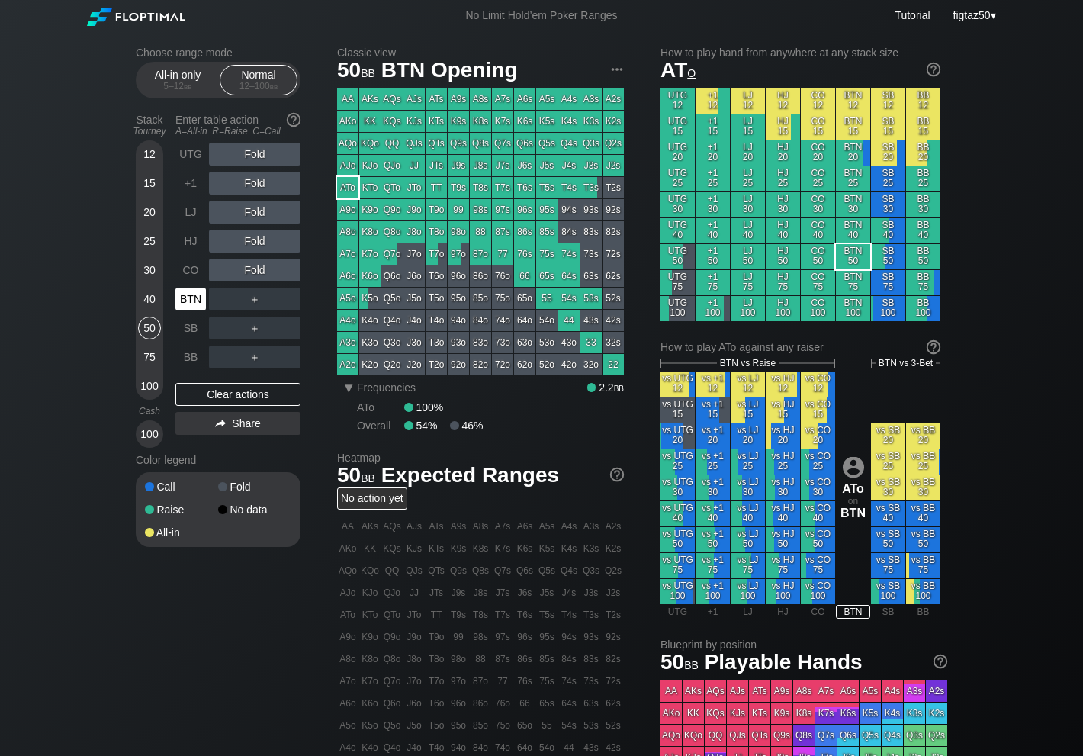
click at [190, 300] on div "BTN" at bounding box center [190, 299] width 31 height 23
